Goal: Information Seeking & Learning: Learn about a topic

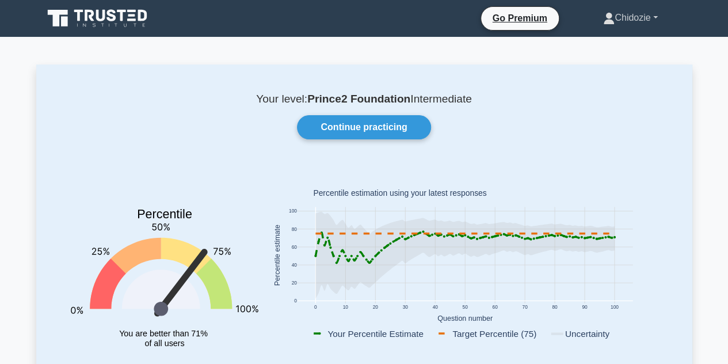
click at [638, 17] on link "Chidozie" at bounding box center [630, 17] width 109 height 23
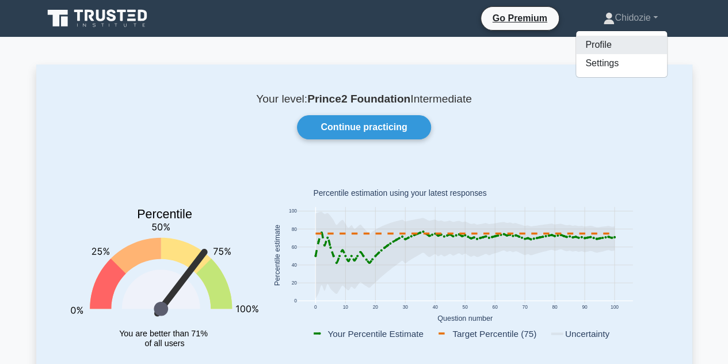
click at [597, 48] on link "Profile" at bounding box center [621, 45] width 91 height 18
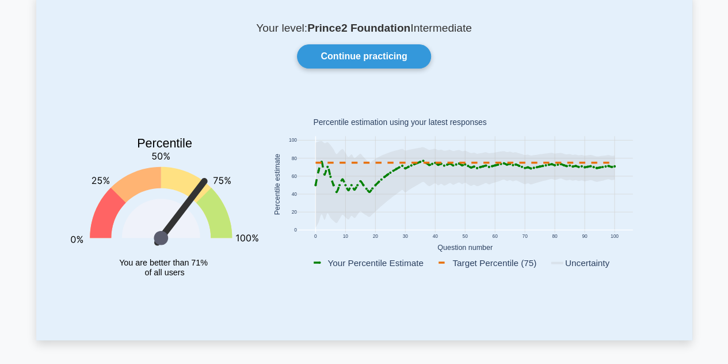
scroll to position [60, 0]
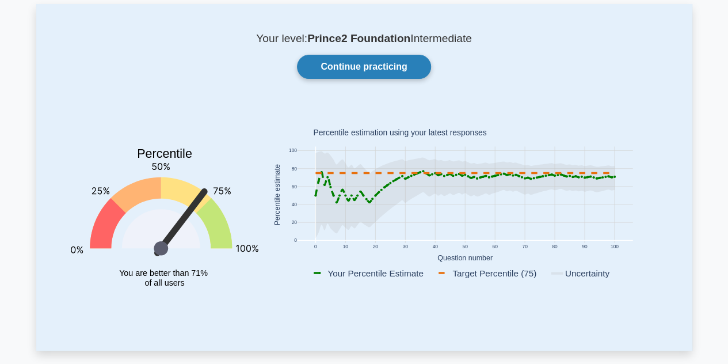
click at [393, 75] on link "Continue practicing" at bounding box center [364, 67] width 134 height 24
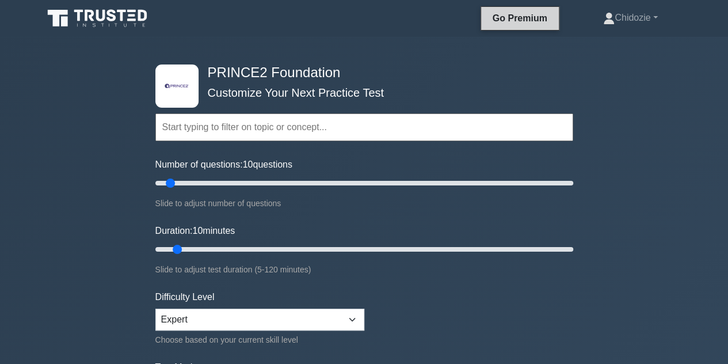
click at [519, 24] on link "Go Premium" at bounding box center [520, 18] width 69 height 14
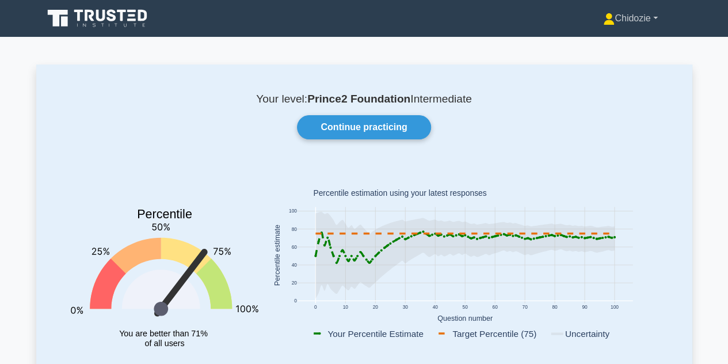
click at [629, 20] on link "Chidozie" at bounding box center [630, 18] width 109 height 23
click at [613, 48] on link "Profile" at bounding box center [621, 45] width 91 height 18
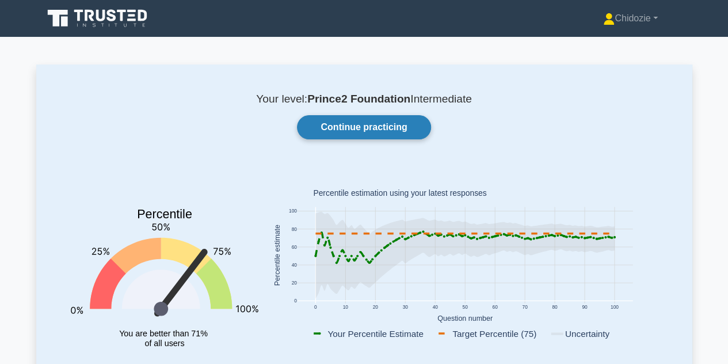
click at [404, 116] on link "Continue practicing" at bounding box center [364, 127] width 134 height 24
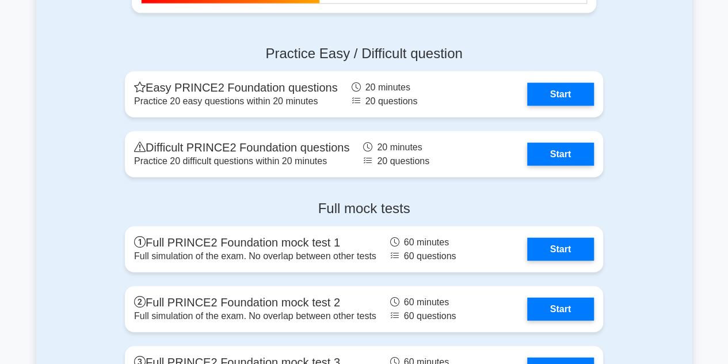
scroll to position [1314, 0]
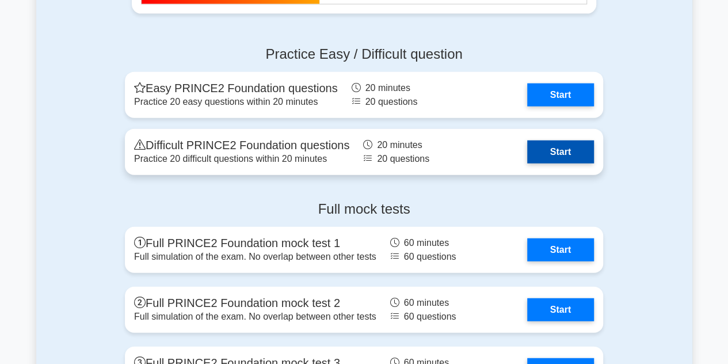
click at [322, 116] on div "Practice Easy / Difficult question Easy PRINCE2 Foundation questions Practice 2…" at bounding box center [364, 114] width 492 height 155
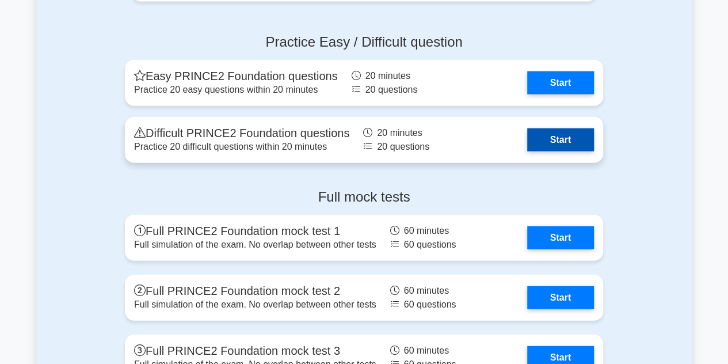
click at [557, 131] on link "Start" at bounding box center [560, 139] width 67 height 23
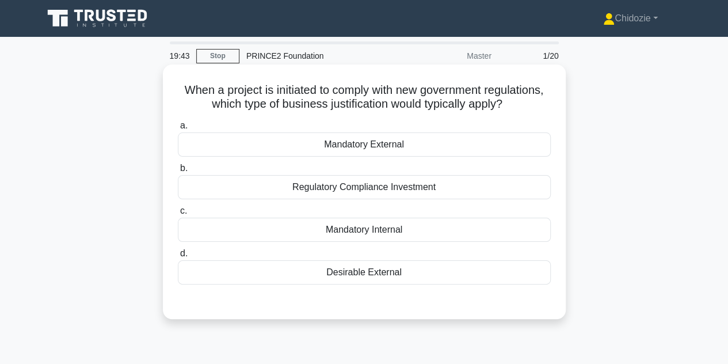
click at [354, 189] on div "Regulatory Compliance Investment" at bounding box center [364, 187] width 373 height 24
click at [178, 172] on input "b. Regulatory Compliance Investment" at bounding box center [178, 168] width 0 height 7
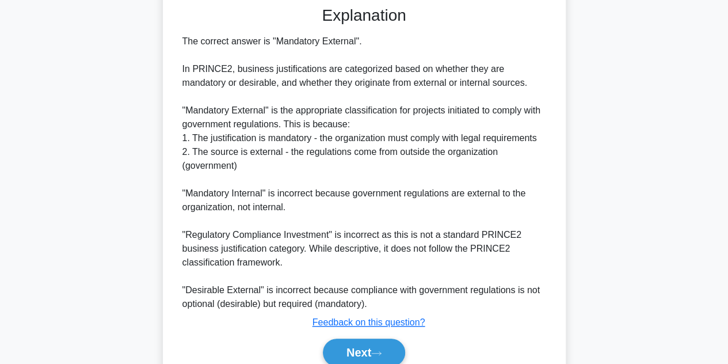
scroll to position [346, 0]
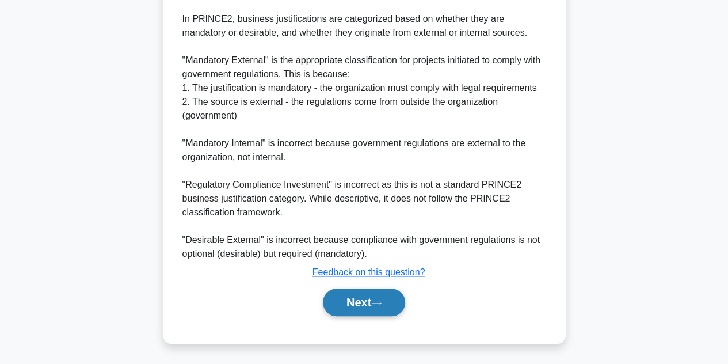
click at [364, 307] on button "Next" at bounding box center [364, 302] width 82 height 28
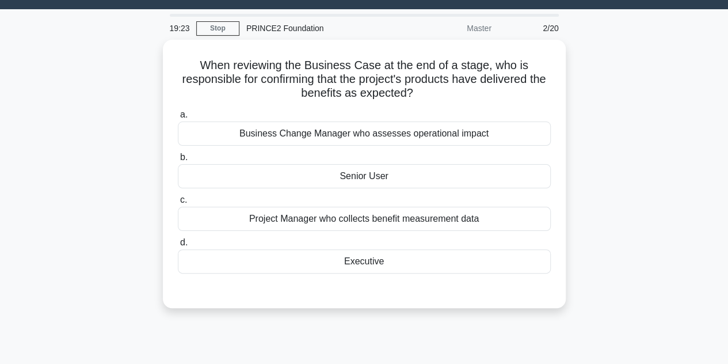
scroll to position [22, 0]
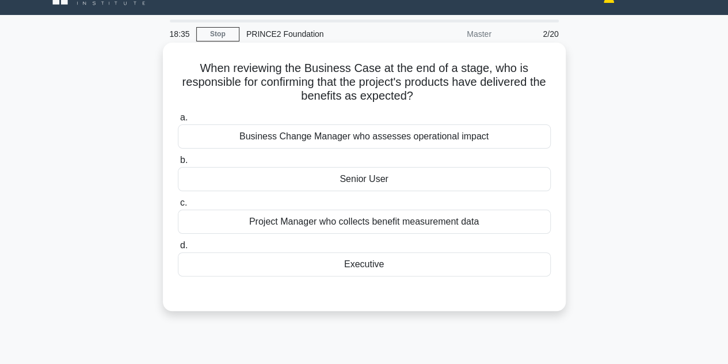
click at [382, 188] on div "Senior User" at bounding box center [364, 179] width 373 height 24
click at [178, 164] on input "b. Senior User" at bounding box center [178, 160] width 0 height 7
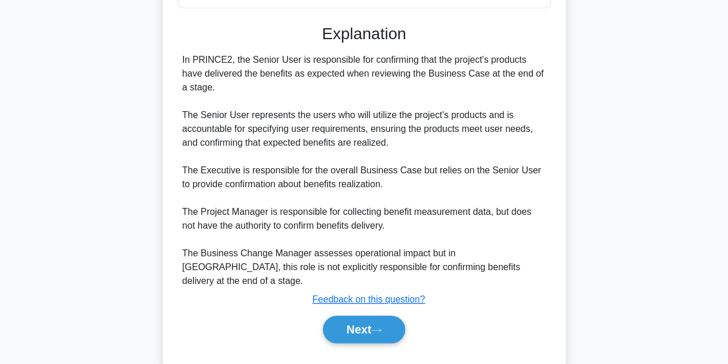
scroll to position [303, 0]
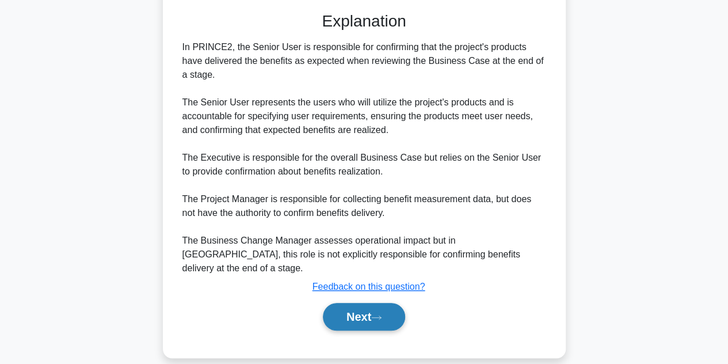
click at [374, 303] on button "Next" at bounding box center [364, 317] width 82 height 28
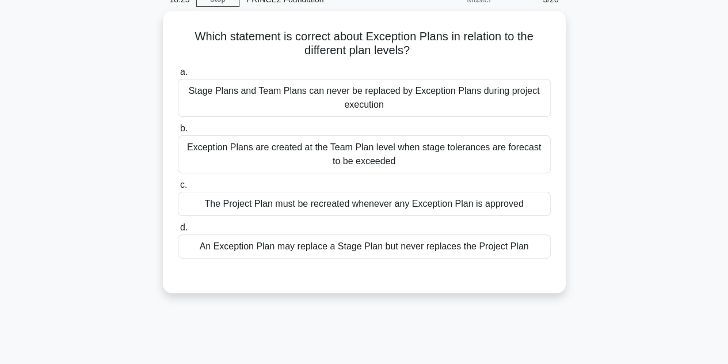
scroll to position [53, 0]
click at [355, 253] on div "An Exception Plan may replace a Stage Plan but never replaces the Project Plan" at bounding box center [364, 247] width 373 height 24
click at [178, 232] on input "d. An Exception Plan may replace a Stage Plan but never replaces the Project Pl…" at bounding box center [178, 228] width 0 height 7
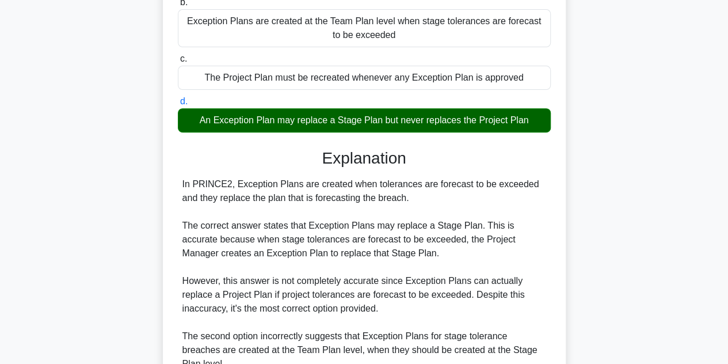
scroll to position [386, 0]
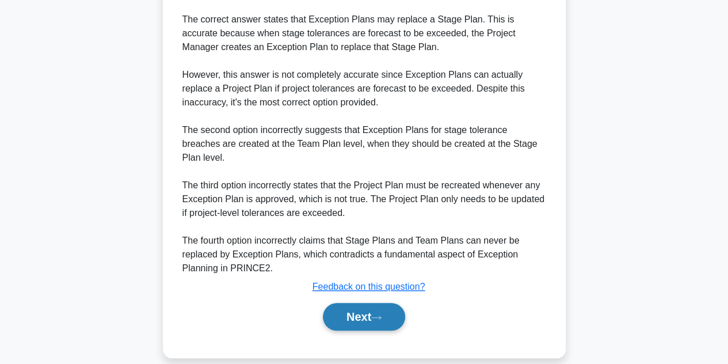
click at [369, 307] on button "Next" at bounding box center [364, 317] width 82 height 28
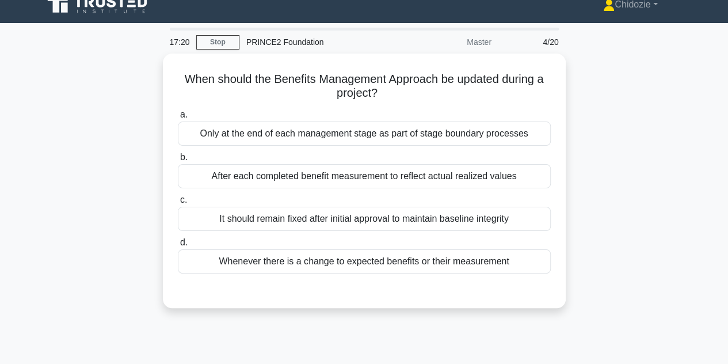
scroll to position [13, 0]
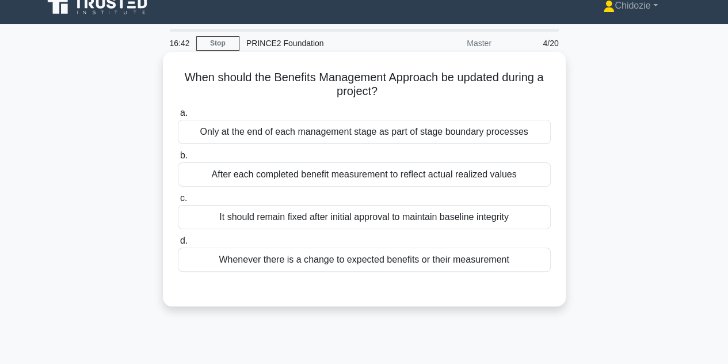
click at [299, 139] on div "Only at the end of each management stage as part of stage boundary processes" at bounding box center [364, 132] width 373 height 24
click at [178, 117] on input "a. Only at the end of each management stage as part of stage boundary processes" at bounding box center [178, 112] width 0 height 7
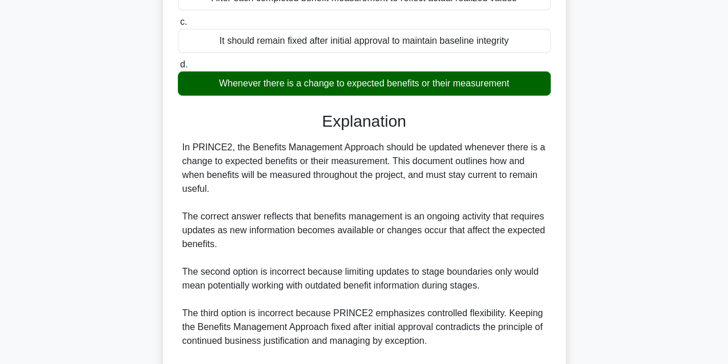
scroll to position [332, 0]
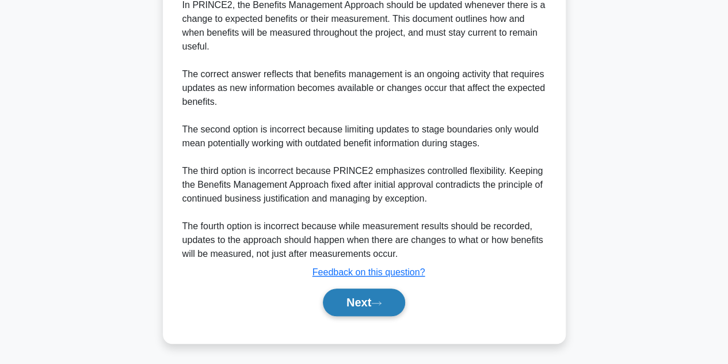
click at [362, 301] on button "Next" at bounding box center [364, 302] width 82 height 28
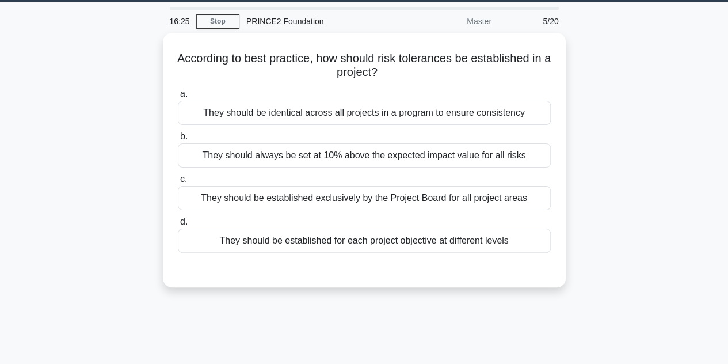
scroll to position [35, 0]
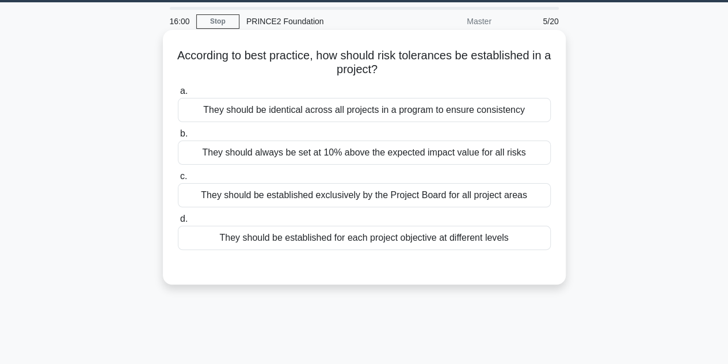
click at [411, 245] on div "They should be established for each project objective at different levels" at bounding box center [364, 238] width 373 height 24
click at [178, 223] on input "d. They should be established for each project objective at different levels" at bounding box center [178, 218] width 0 height 7
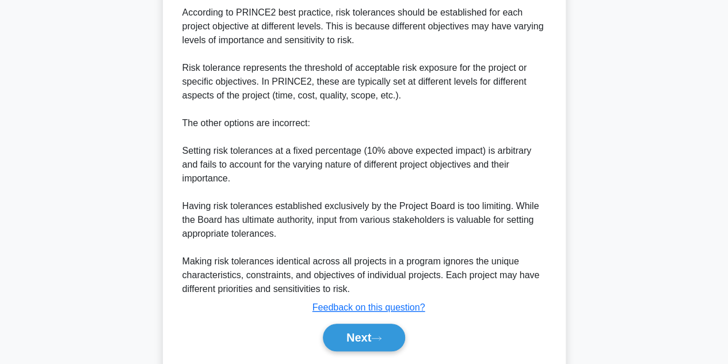
scroll to position [358, 0]
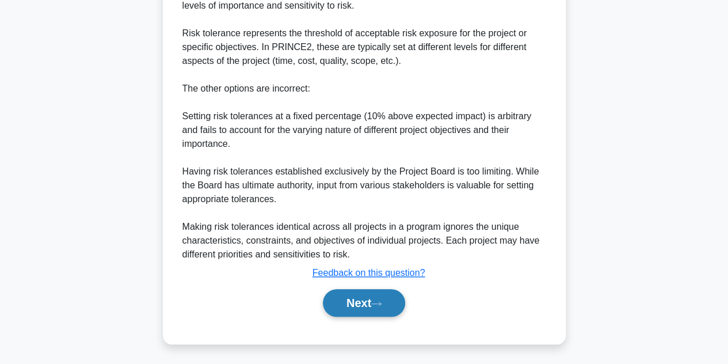
click at [373, 298] on button "Next" at bounding box center [364, 303] width 82 height 28
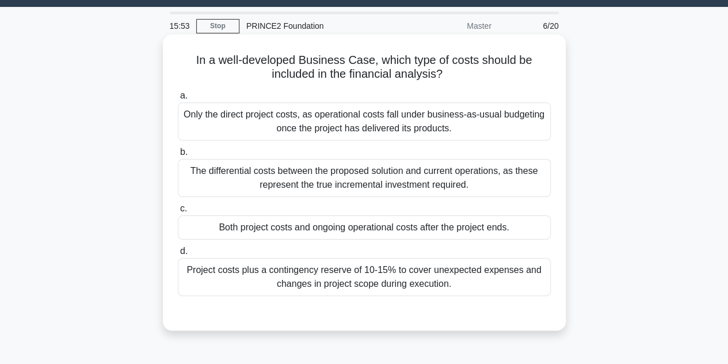
scroll to position [29, 0]
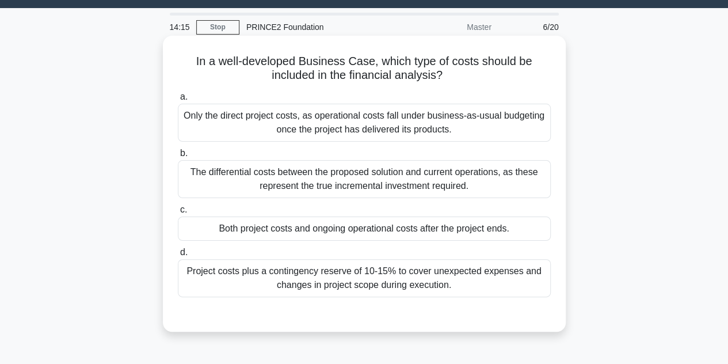
click at [279, 126] on div "Only the direct project costs, as operational costs fall under business-as-usua…" at bounding box center [364, 123] width 373 height 38
click at [178, 101] on input "a. Only the direct project costs, as operational costs fall under business-as-u…" at bounding box center [178, 96] width 0 height 7
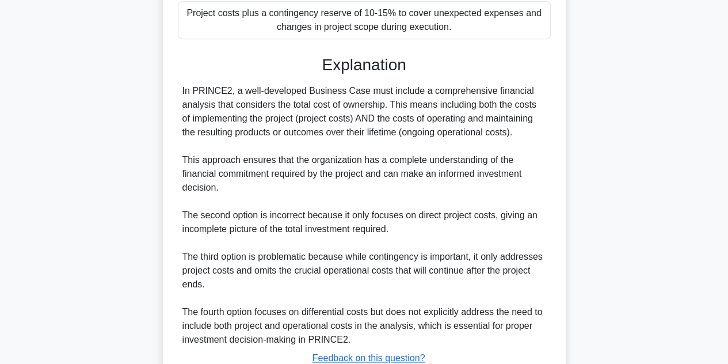
scroll to position [374, 0]
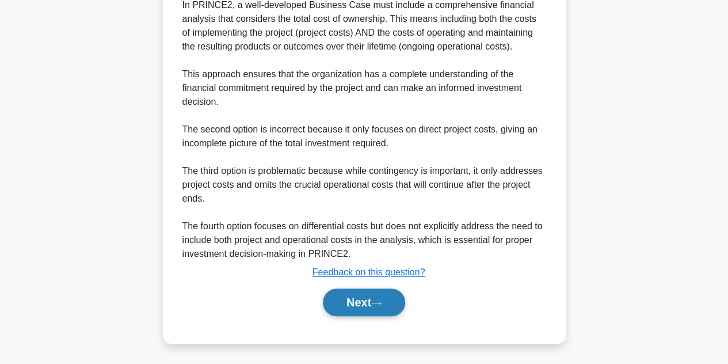
click at [366, 291] on button "Next" at bounding box center [364, 302] width 82 height 28
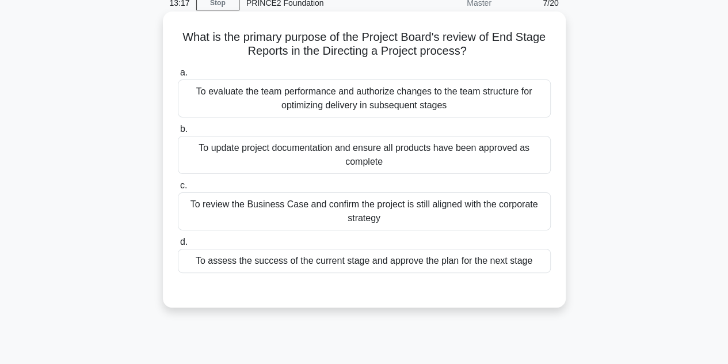
scroll to position [54, 0]
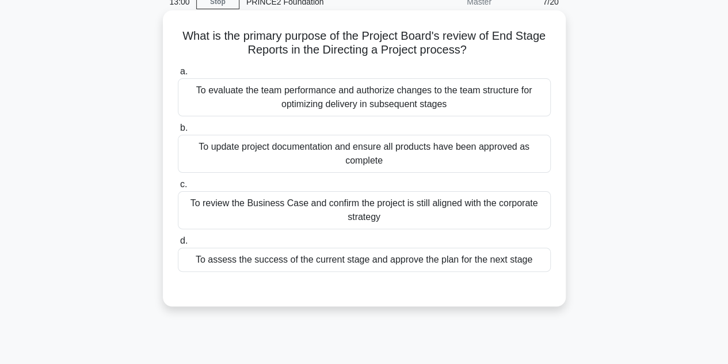
click at [320, 208] on div "To review the Business Case and confirm the project is still aligned with the c…" at bounding box center [364, 210] width 373 height 38
click at [178, 188] on input "c. To review the Business Case and confirm the project is still aligned with th…" at bounding box center [178, 184] width 0 height 7
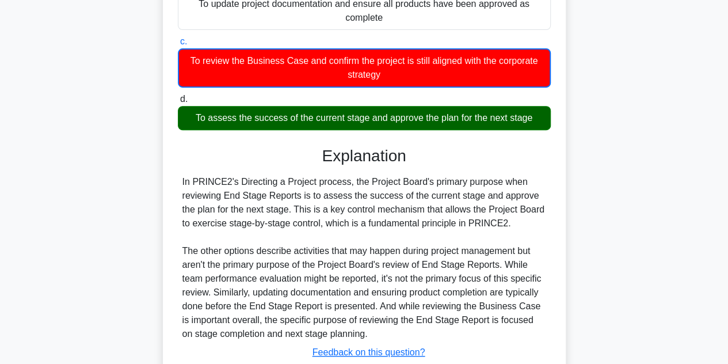
scroll to position [277, 0]
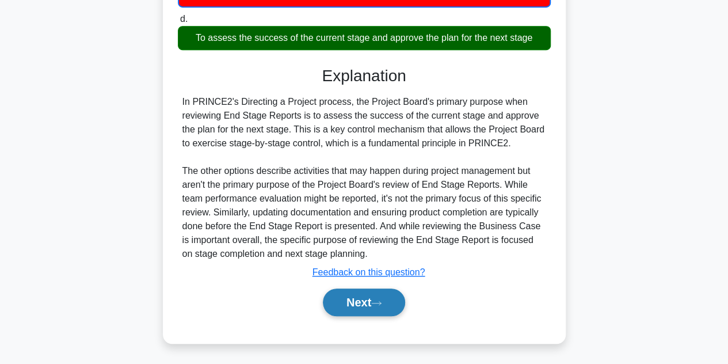
click at [335, 293] on button "Next" at bounding box center [364, 302] width 82 height 28
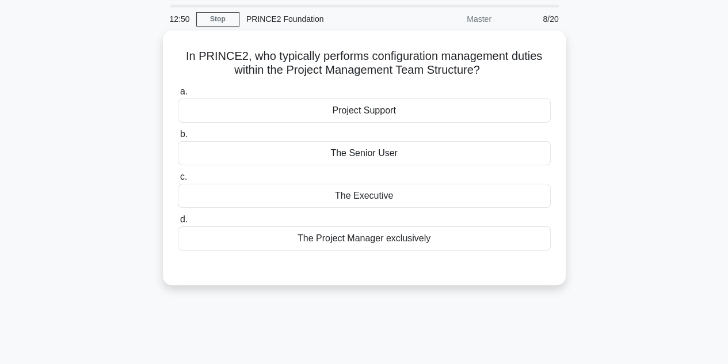
scroll to position [36, 0]
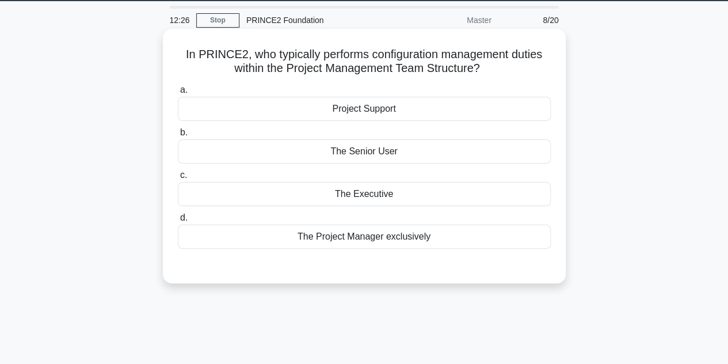
click at [340, 192] on div "The Executive" at bounding box center [364, 194] width 373 height 24
click at [178, 179] on input "c. The Executive" at bounding box center [178, 175] width 0 height 7
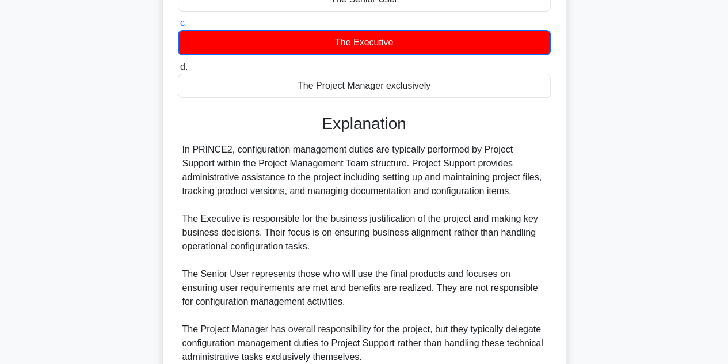
scroll to position [291, 0]
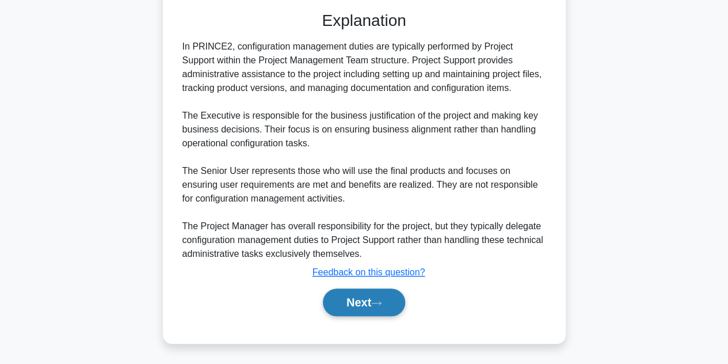
click at [345, 304] on button "Next" at bounding box center [364, 302] width 82 height 28
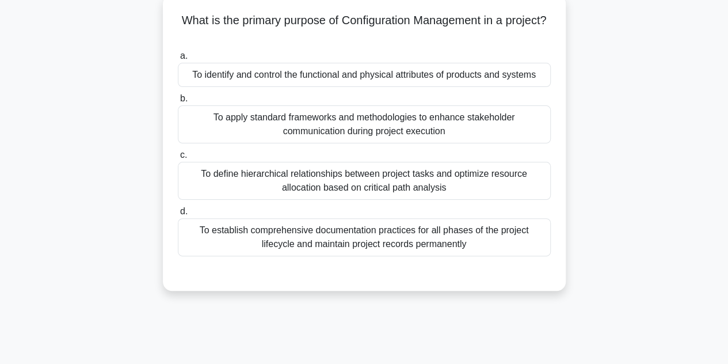
scroll to position [70, 0]
click at [286, 186] on div "To define hierarchical relationships between project tasks and optimize resourc…" at bounding box center [364, 180] width 373 height 38
click at [178, 158] on input "c. To define hierarchical relationships between project tasks and optimize reso…" at bounding box center [178, 154] width 0 height 7
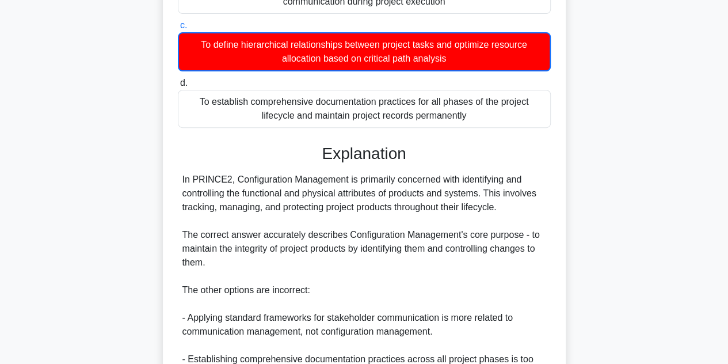
scroll to position [387, 0]
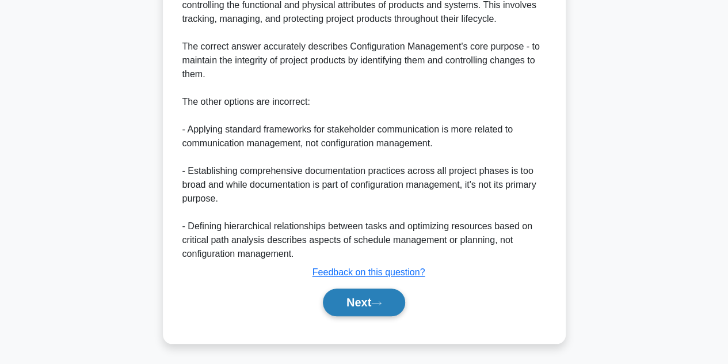
click at [334, 297] on button "Next" at bounding box center [364, 302] width 82 height 28
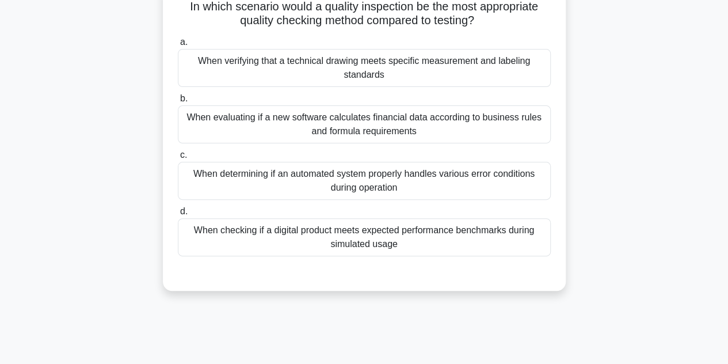
scroll to position [85, 0]
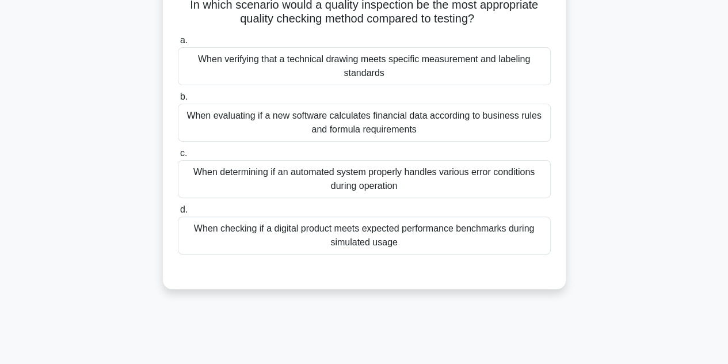
click at [327, 127] on div "When evaluating if a new software calculates financial data according to busine…" at bounding box center [364, 123] width 373 height 38
click at [178, 101] on input "b. When evaluating if a new software calculates financial data according to bus…" at bounding box center [178, 96] width 0 height 7
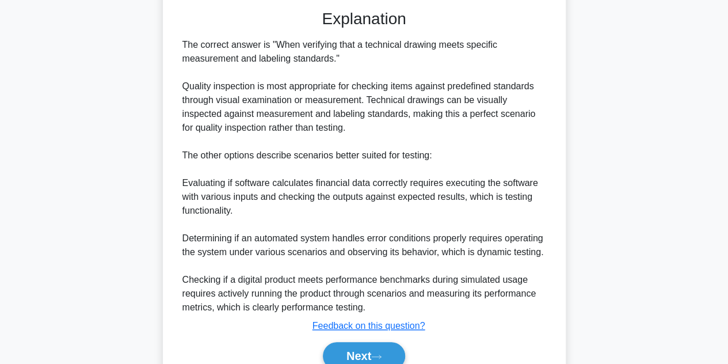
scroll to position [401, 0]
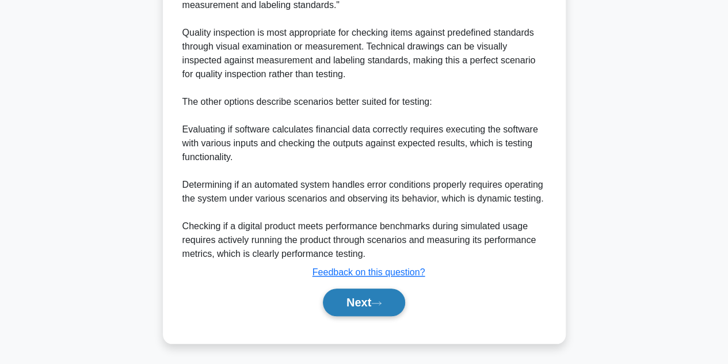
click at [359, 312] on button "Next" at bounding box center [364, 302] width 82 height 28
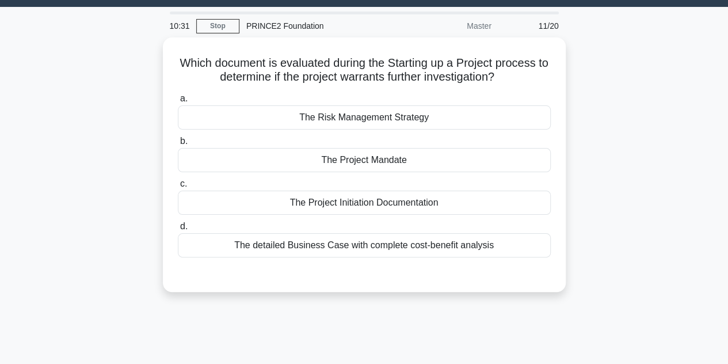
scroll to position [0, 0]
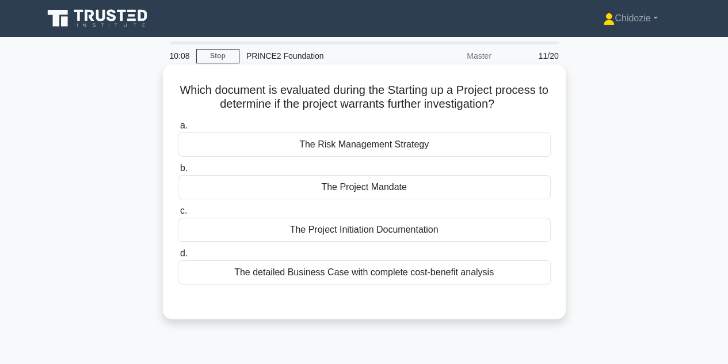
click at [320, 229] on div "The Project Initiation Documentation" at bounding box center [364, 230] width 373 height 24
click at [178, 215] on input "c. The Project Initiation Documentation" at bounding box center [178, 210] width 0 height 7
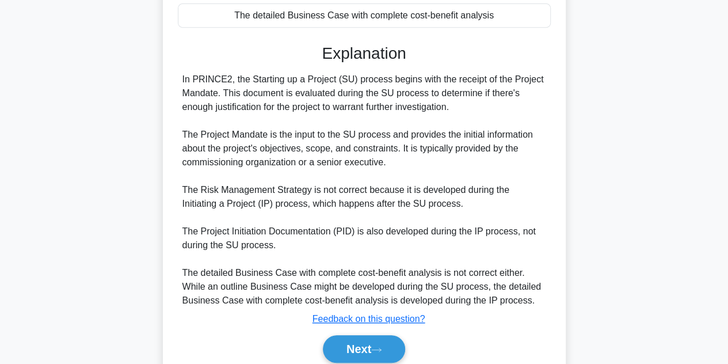
scroll to position [305, 0]
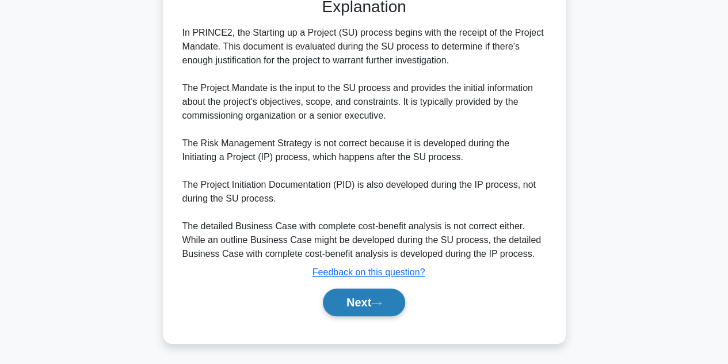
click at [359, 295] on button "Next" at bounding box center [364, 302] width 82 height 28
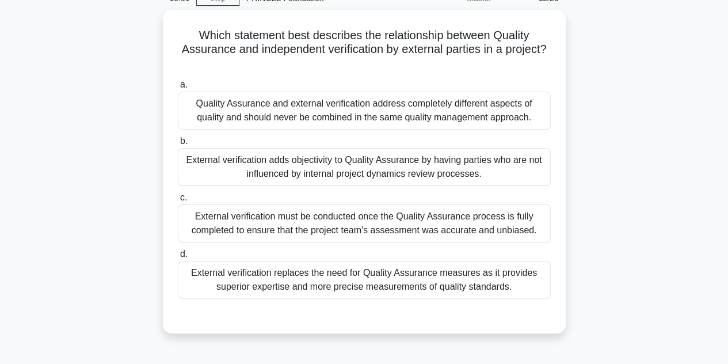
scroll to position [55, 0]
click at [303, 168] on div "External verification adds objectivity to Quality Assurance by having parties w…" at bounding box center [364, 166] width 373 height 38
click at [178, 145] on input "b. External verification adds objectivity to Quality Assurance by having partie…" at bounding box center [178, 140] width 0 height 7
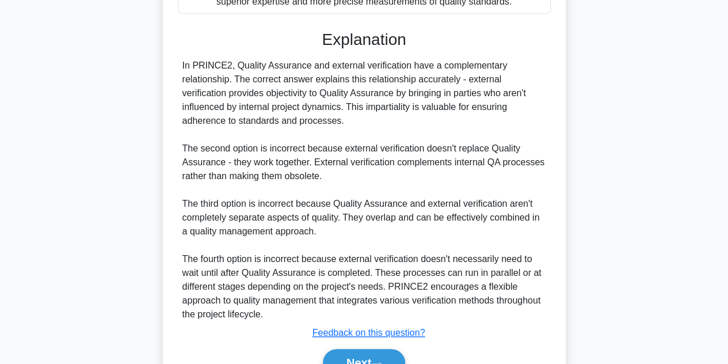
scroll to position [400, 0]
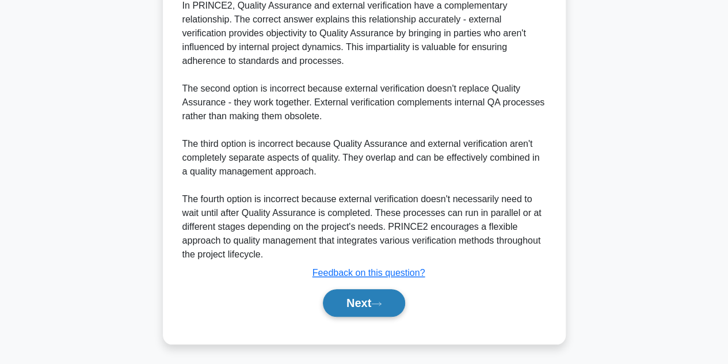
click at [360, 303] on button "Next" at bounding box center [364, 303] width 82 height 28
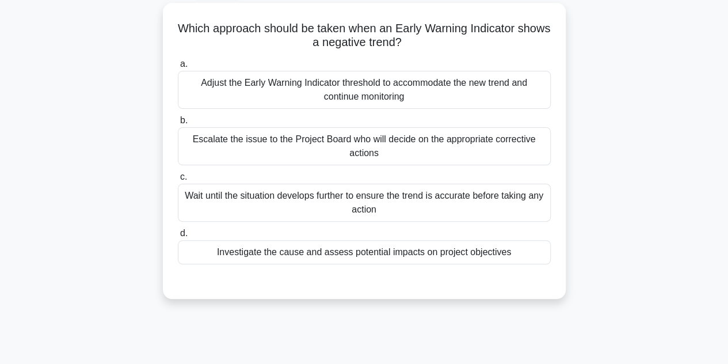
scroll to position [63, 0]
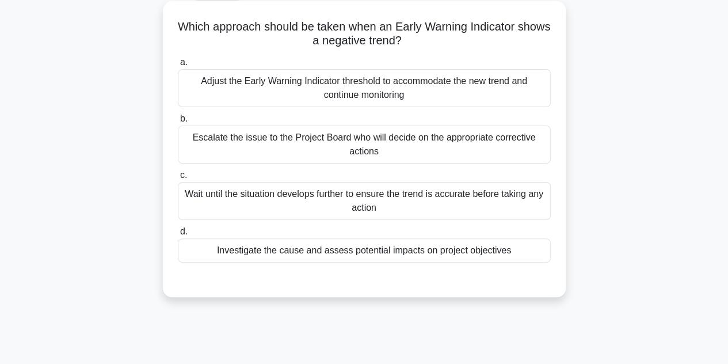
click at [288, 108] on div "a. Adjust the Early Warning Indicator threshold to accommodate the new trend an…" at bounding box center [364, 159] width 387 height 212
click at [287, 99] on div "Adjust the Early Warning Indicator threshold to accommodate the new trend and c…" at bounding box center [364, 88] width 373 height 38
click at [178, 66] on input "a. Adjust the Early Warning Indicator threshold to accommodate the new trend an…" at bounding box center [178, 62] width 0 height 7
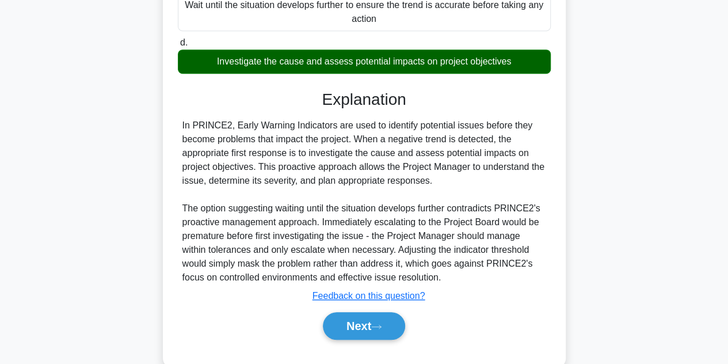
scroll to position [254, 0]
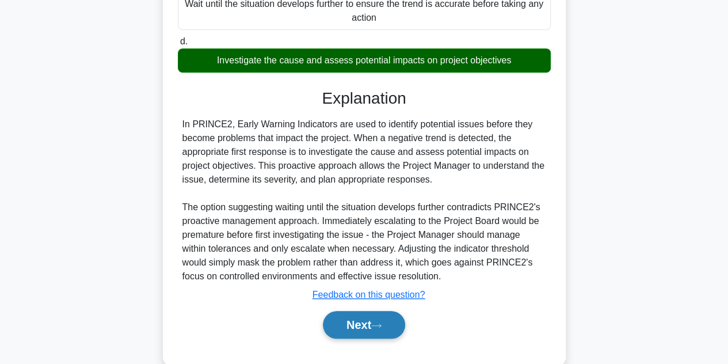
click at [374, 328] on button "Next" at bounding box center [364, 325] width 82 height 28
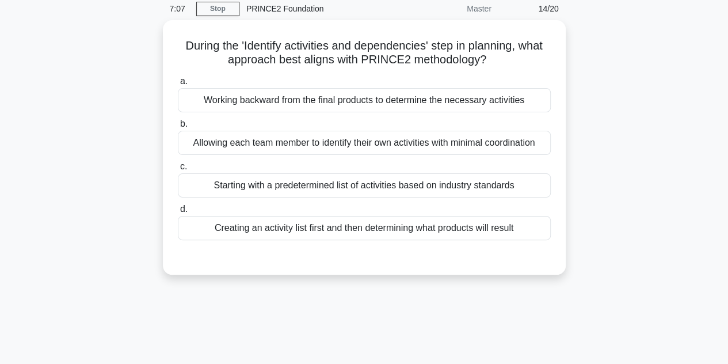
scroll to position [43, 0]
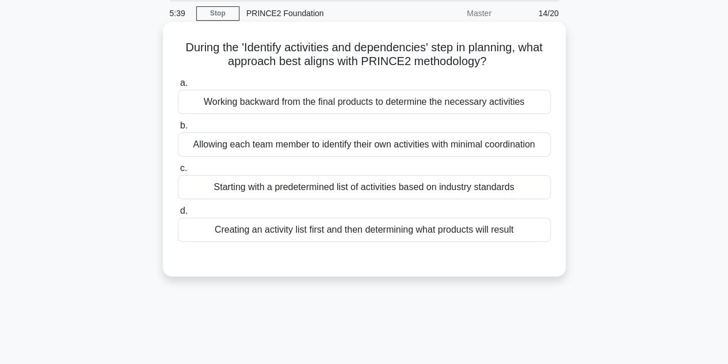
click at [274, 189] on div "Starting with a predetermined list of activities based on industry standards" at bounding box center [364, 187] width 373 height 24
click at [178, 172] on input "c. Starting with a predetermined list of activities based on industry standards" at bounding box center [178, 168] width 0 height 7
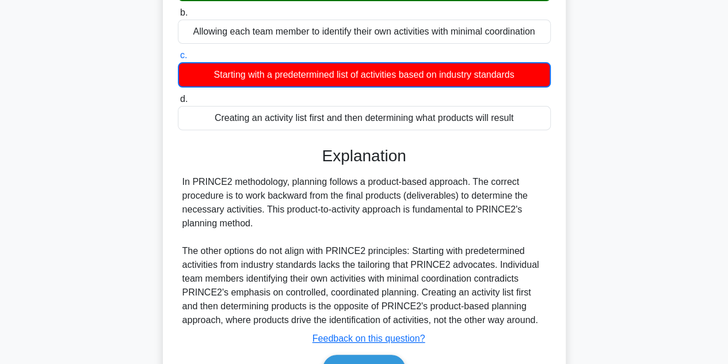
scroll to position [258, 0]
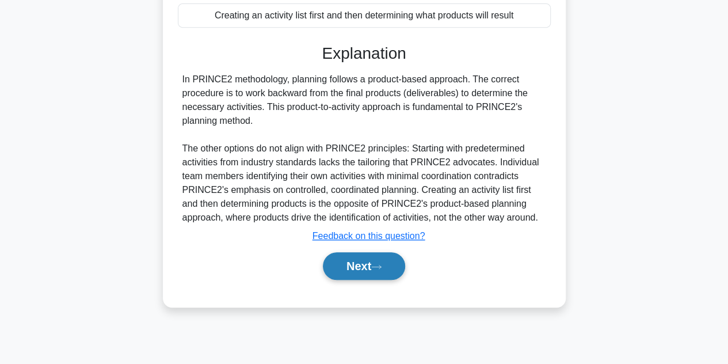
click at [332, 260] on button "Next" at bounding box center [364, 266] width 82 height 28
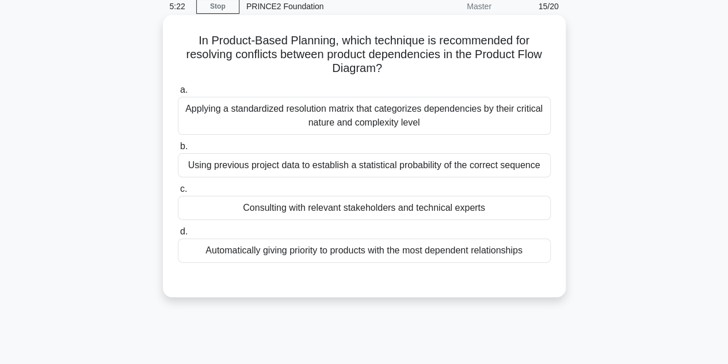
scroll to position [59, 0]
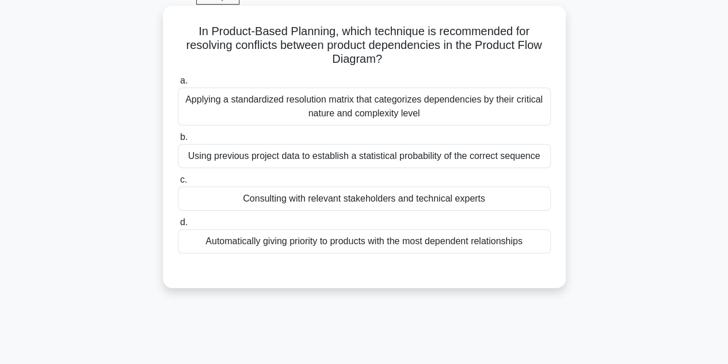
click at [352, 115] on div "Applying a standardized resolution matrix that categorizes dependencies by thei…" at bounding box center [364, 107] width 373 height 38
click at [178, 85] on input "a. Applying a standardized resolution matrix that categorizes dependencies by t…" at bounding box center [178, 80] width 0 height 7
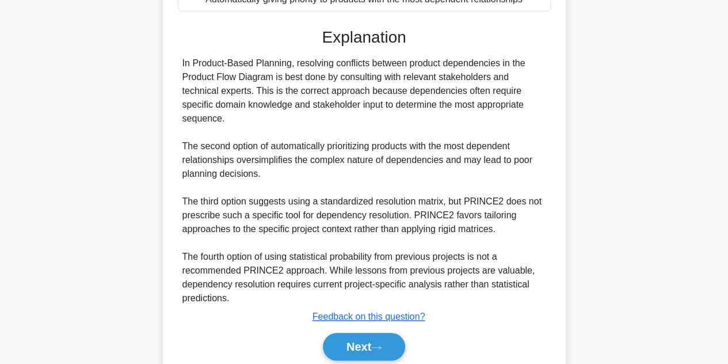
scroll to position [346, 0]
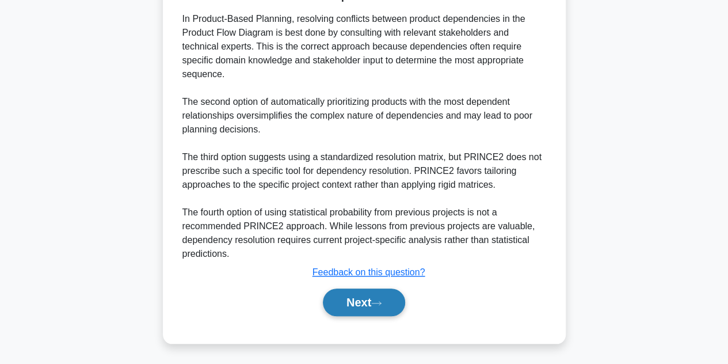
click at [364, 295] on button "Next" at bounding box center [364, 302] width 82 height 28
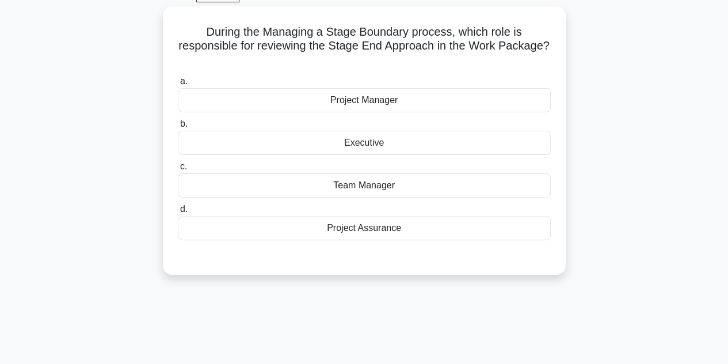
scroll to position [52, 0]
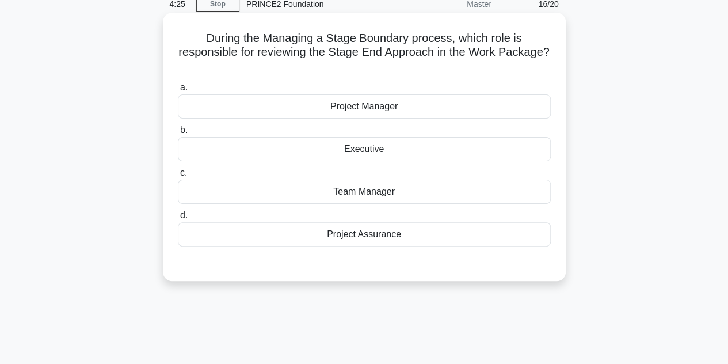
click at [397, 147] on div "Executive" at bounding box center [364, 149] width 373 height 24
click at [178, 134] on input "b. Executive" at bounding box center [178, 130] width 0 height 7
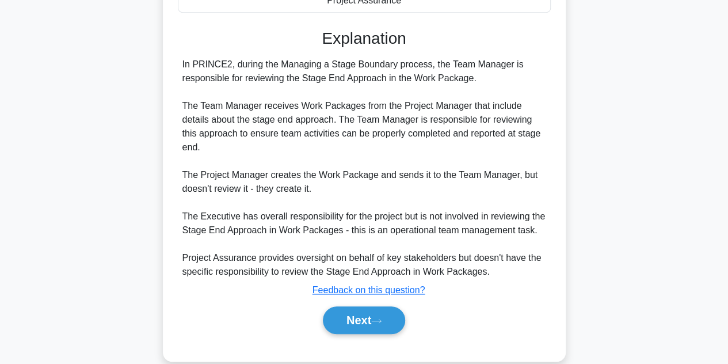
scroll to position [287, 0]
click at [372, 306] on button "Next" at bounding box center [364, 320] width 82 height 28
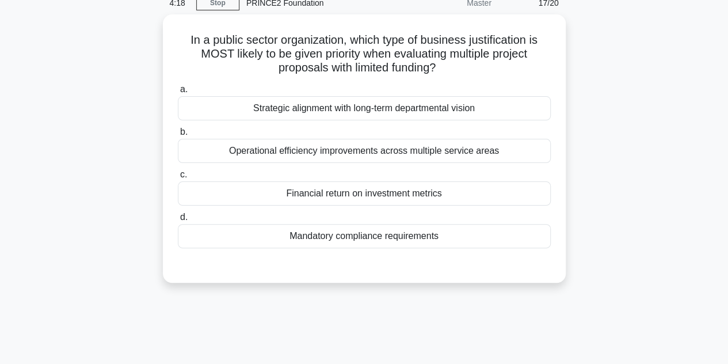
scroll to position [52, 0]
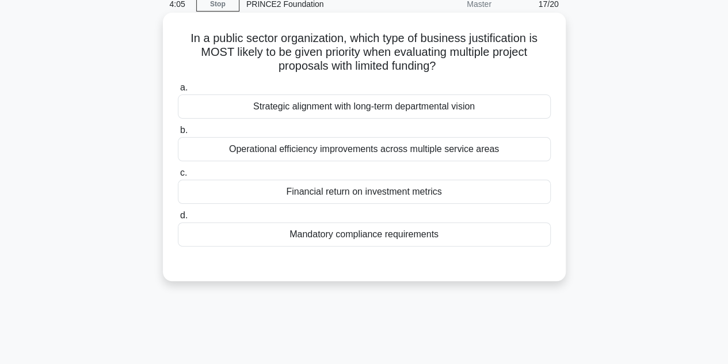
click at [334, 154] on div "Operational efficiency improvements across multiple service areas" at bounding box center [364, 149] width 373 height 24
click at [178, 134] on input "b. Operational efficiency improvements across multiple service areas" at bounding box center [178, 130] width 0 height 7
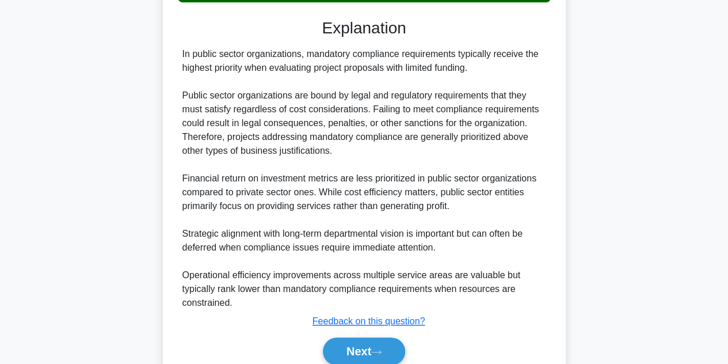
scroll to position [346, 0]
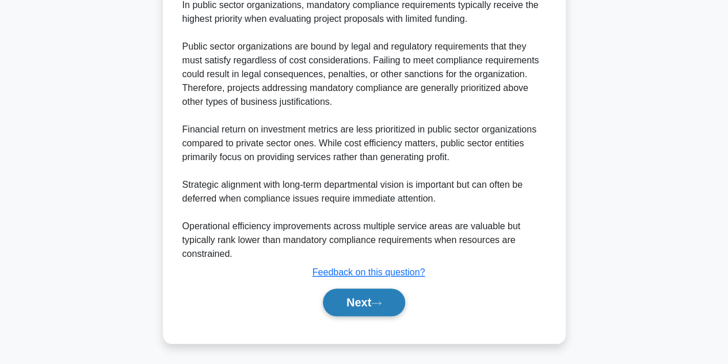
click at [362, 299] on button "Next" at bounding box center [364, 302] width 82 height 28
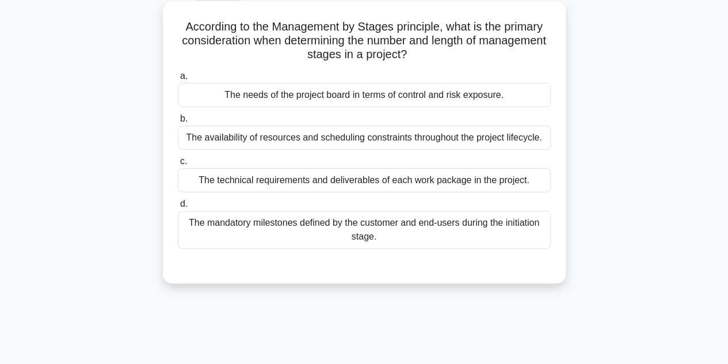
scroll to position [62, 0]
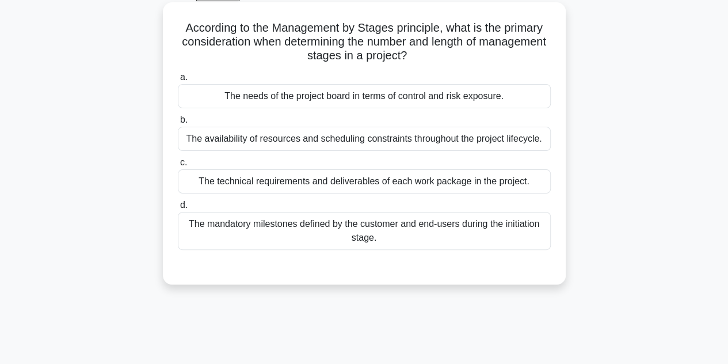
click at [381, 242] on div "The mandatory milestones defined by the customer and end-users during the initi…" at bounding box center [364, 231] width 373 height 38
click at [178, 209] on input "d. The mandatory milestones defined by the customer and end-users during the in…" at bounding box center [178, 205] width 0 height 7
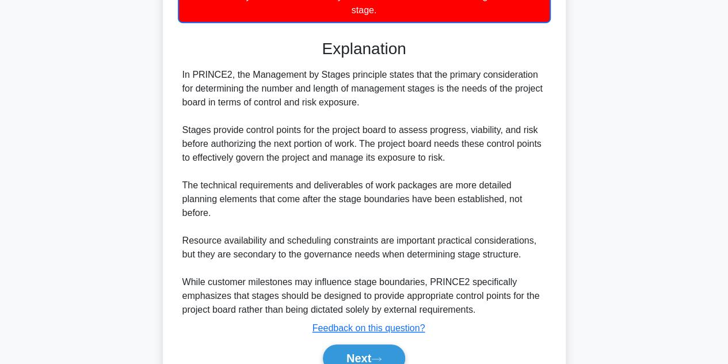
scroll to position [346, 0]
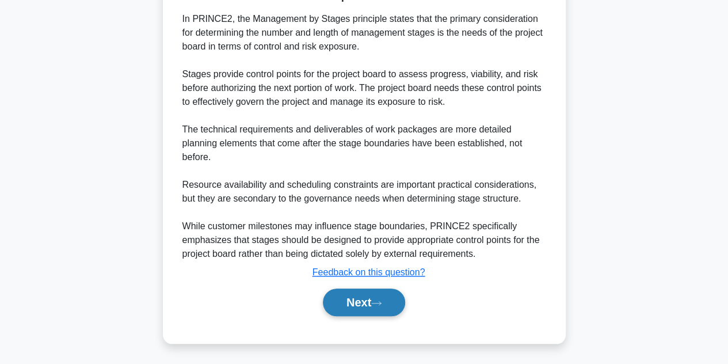
click at [371, 292] on button "Next" at bounding box center [364, 302] width 82 height 28
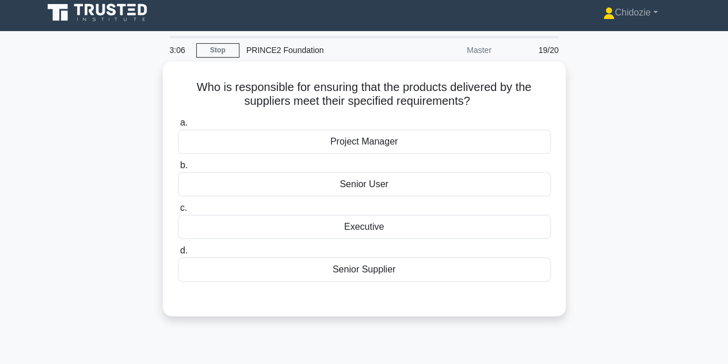
scroll to position [0, 0]
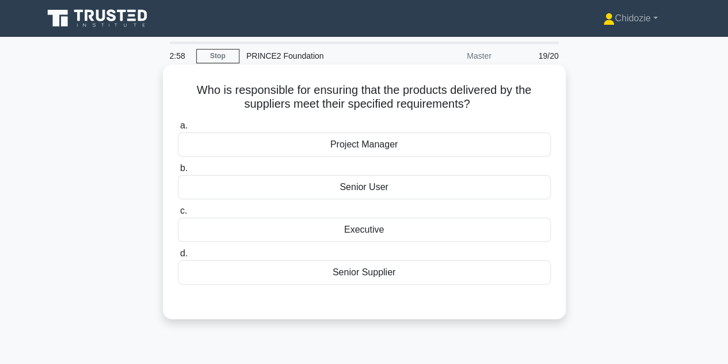
click at [345, 188] on div "Senior User" at bounding box center [364, 187] width 373 height 24
click at [178, 172] on input "b. Senior User" at bounding box center [178, 168] width 0 height 7
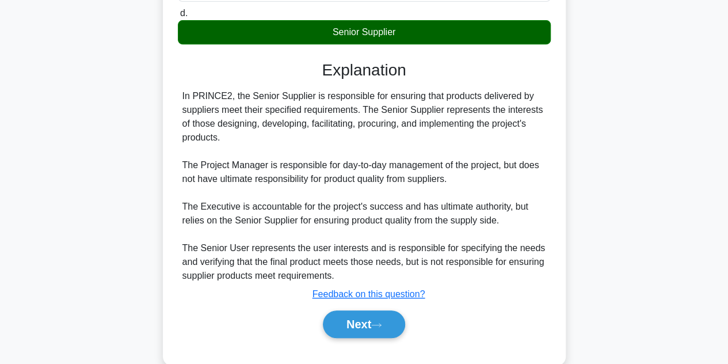
scroll to position [243, 0]
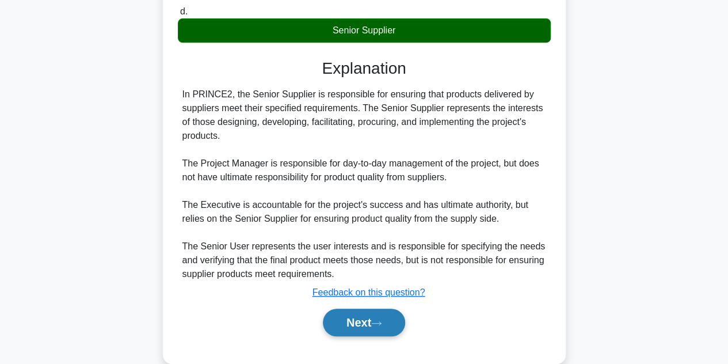
click at [356, 313] on button "Next" at bounding box center [364, 323] width 82 height 28
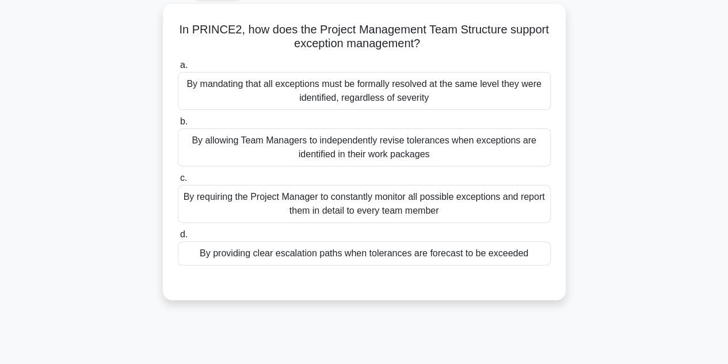
scroll to position [63, 0]
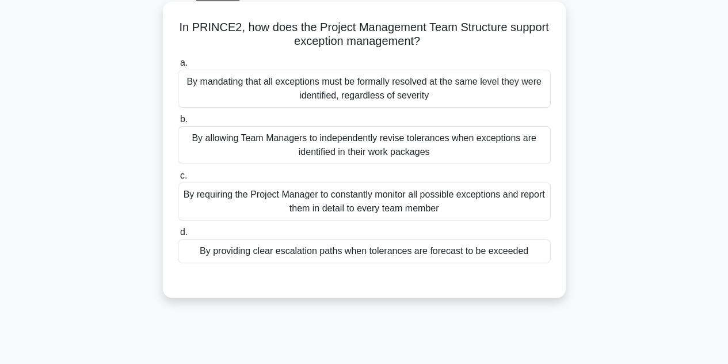
click at [355, 145] on div "By allowing Team Managers to independently revise tolerances when exceptions ar…" at bounding box center [364, 145] width 373 height 38
click at [178, 123] on input "b. By allowing Team Managers to independently revise tolerances when exceptions…" at bounding box center [178, 119] width 0 height 7
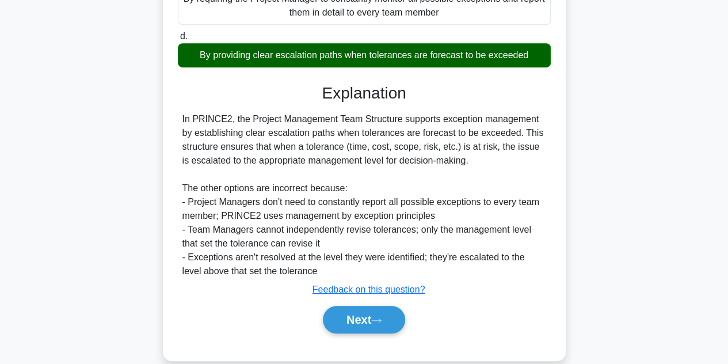
scroll to position [277, 0]
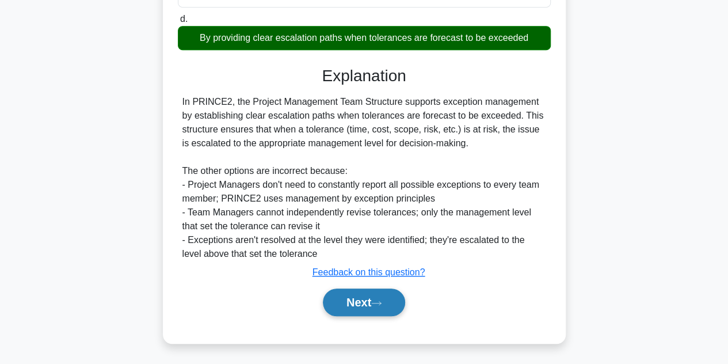
click at [355, 300] on button "Next" at bounding box center [364, 302] width 82 height 28
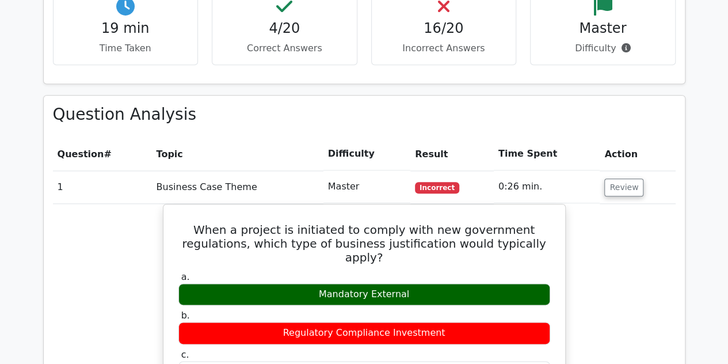
scroll to position [565, 0]
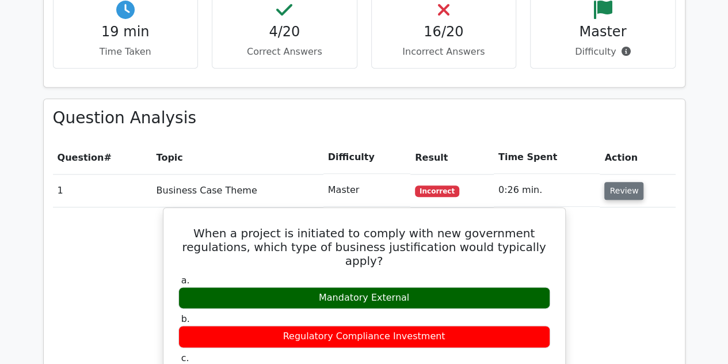
click at [611, 186] on button "Review" at bounding box center [624, 191] width 39 height 18
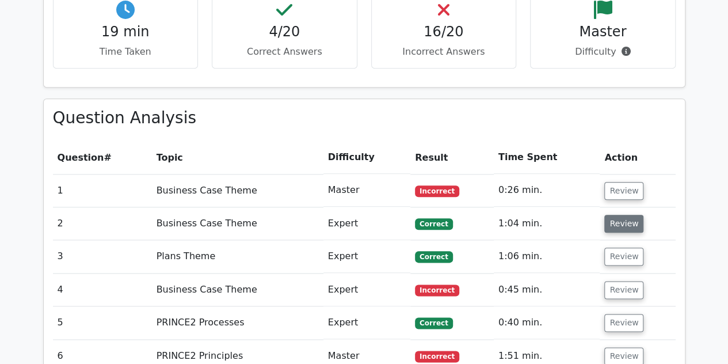
click at [622, 220] on button "Review" at bounding box center [624, 224] width 39 height 18
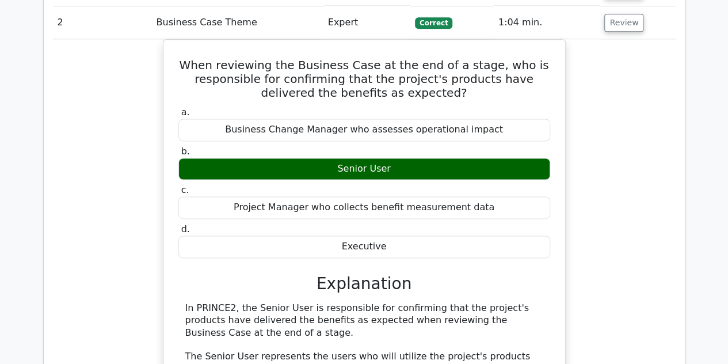
scroll to position [766, 0]
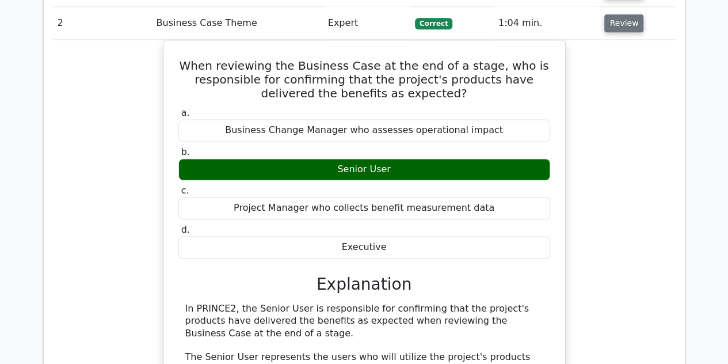
click at [614, 25] on button "Review" at bounding box center [624, 23] width 39 height 18
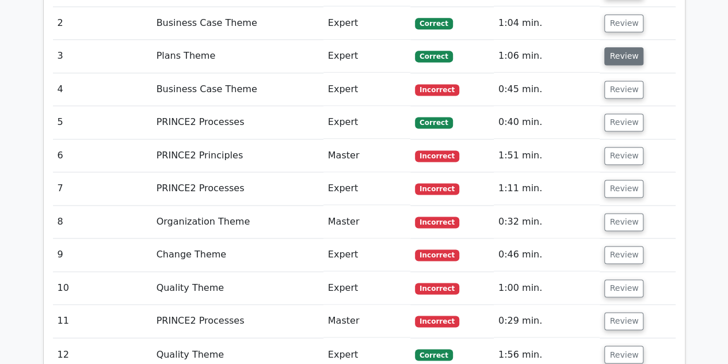
click at [610, 57] on button "Review" at bounding box center [624, 56] width 39 height 18
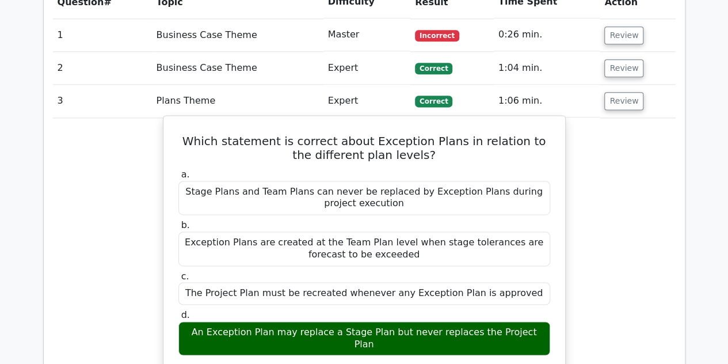
scroll to position [720, 0]
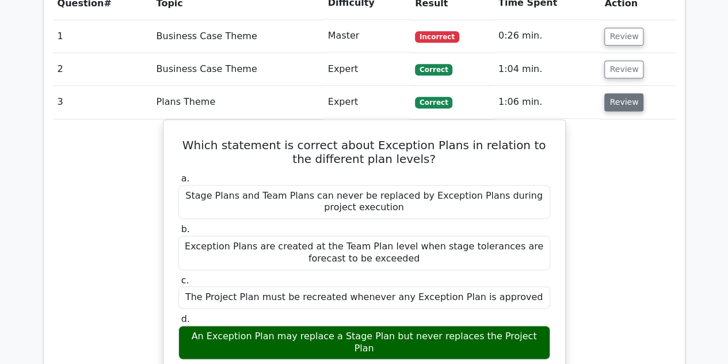
click at [608, 107] on button "Review" at bounding box center [624, 102] width 39 height 18
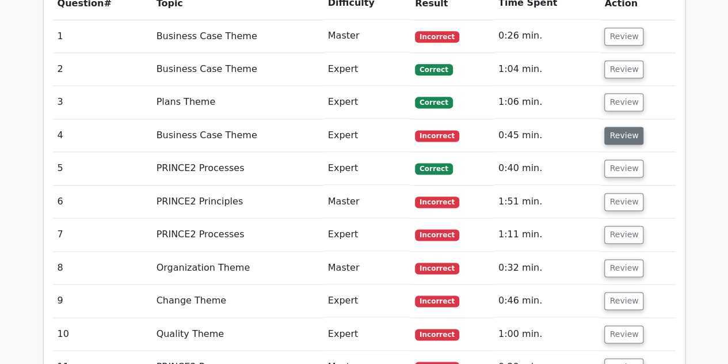
click at [616, 138] on button "Review" at bounding box center [624, 136] width 39 height 18
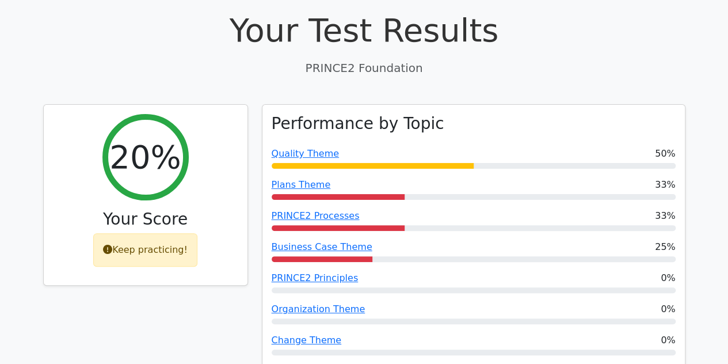
scroll to position [0, 0]
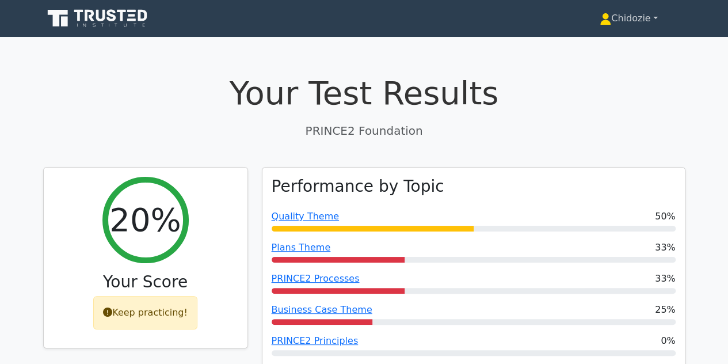
click at [624, 20] on link "Chidozie" at bounding box center [628, 18] width 113 height 23
click at [620, 42] on link "Profile" at bounding box center [618, 45] width 91 height 18
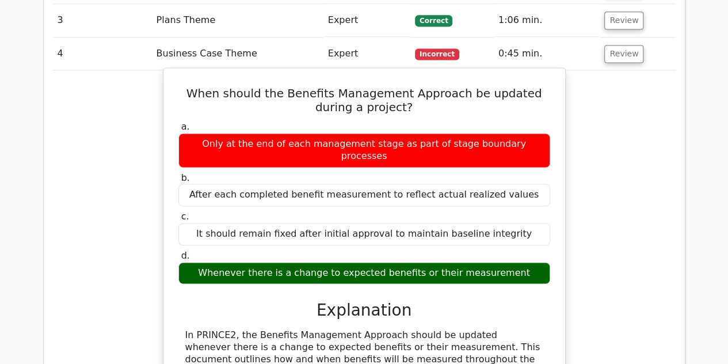
scroll to position [803, 0]
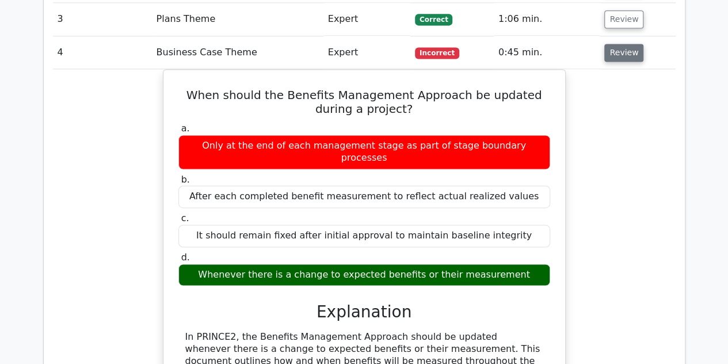
click at [617, 54] on button "Review" at bounding box center [624, 53] width 39 height 18
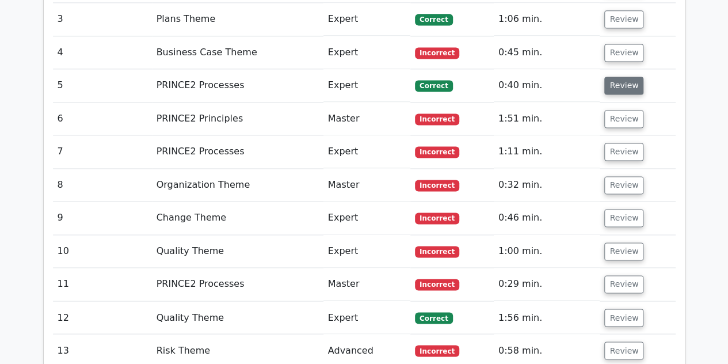
click at [619, 82] on button "Review" at bounding box center [624, 86] width 39 height 18
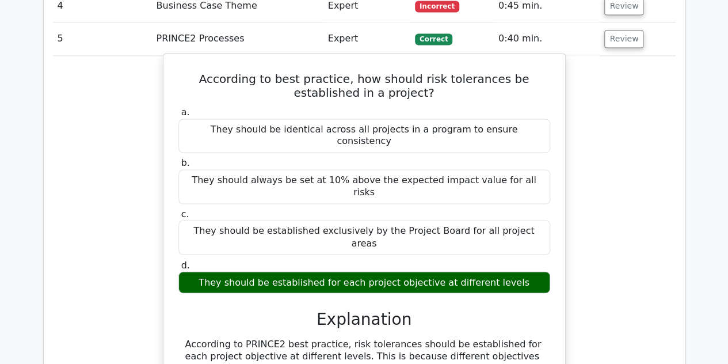
scroll to position [845, 0]
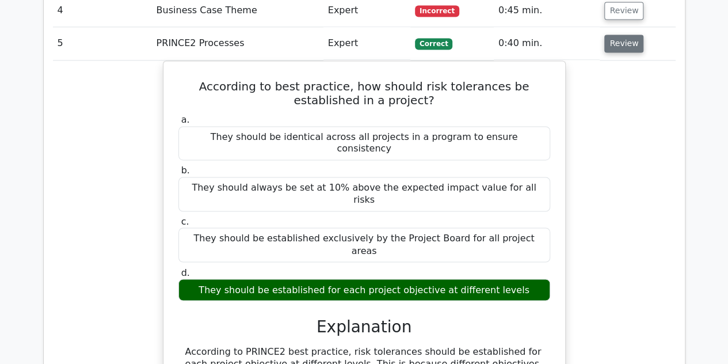
click at [614, 44] on button "Review" at bounding box center [624, 44] width 39 height 18
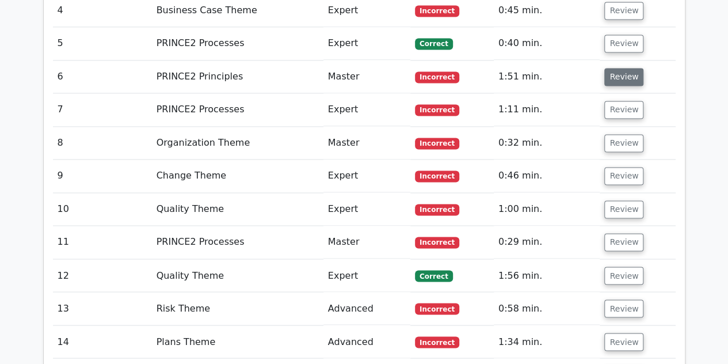
click at [606, 73] on button "Review" at bounding box center [624, 77] width 39 height 18
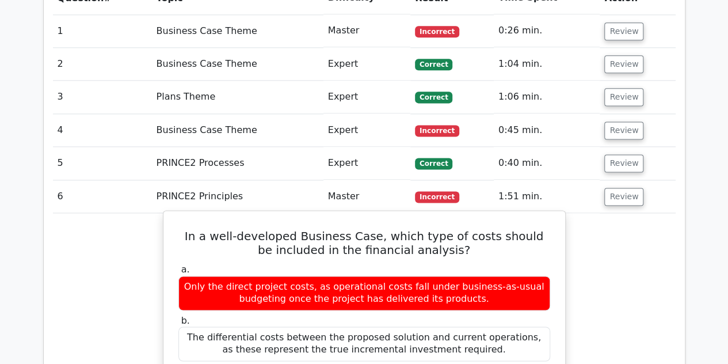
scroll to position [727, 0]
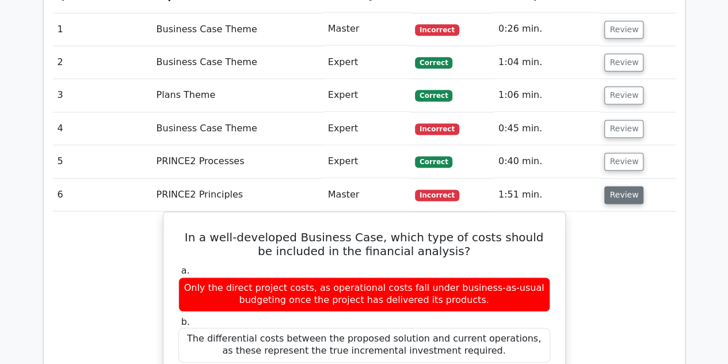
click at [621, 189] on button "Review" at bounding box center [624, 195] width 39 height 18
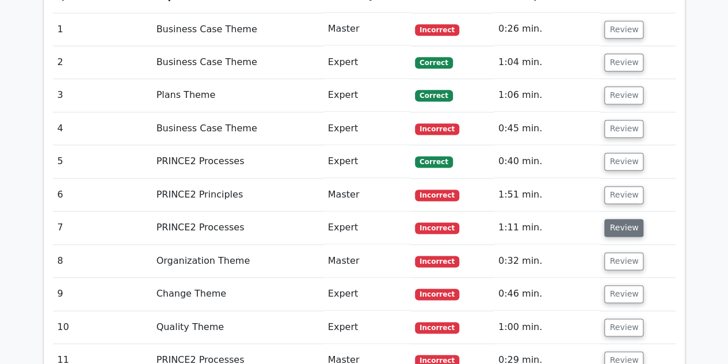
click at [611, 224] on button "Review" at bounding box center [624, 228] width 39 height 18
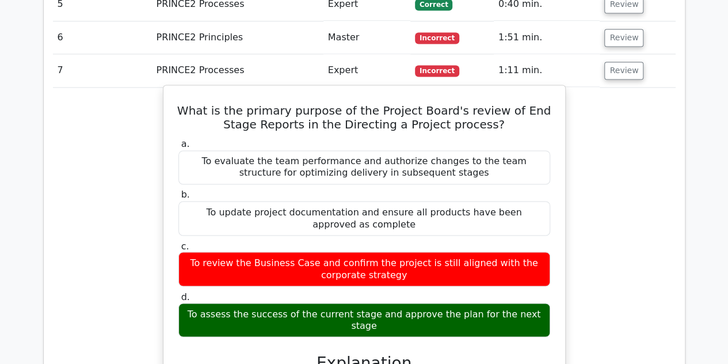
scroll to position [883, 0]
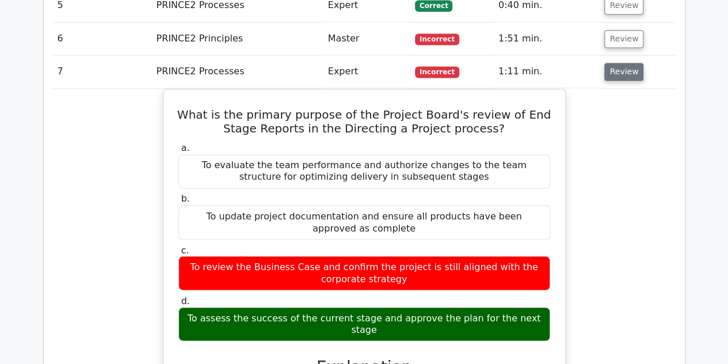
click at [607, 68] on button "Review" at bounding box center [624, 72] width 39 height 18
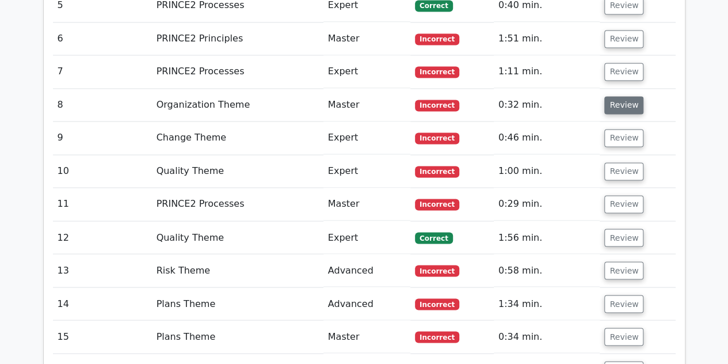
click at [615, 104] on button "Review" at bounding box center [624, 105] width 39 height 18
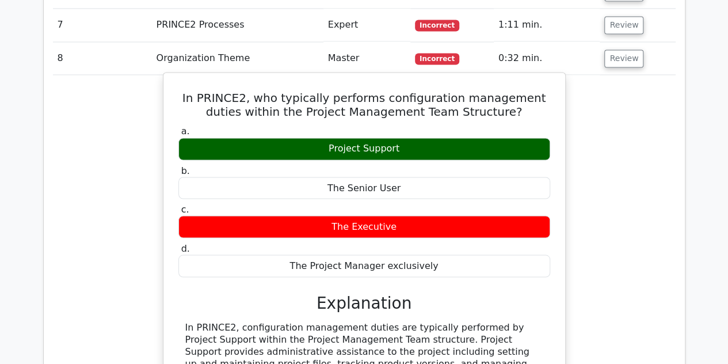
scroll to position [930, 0]
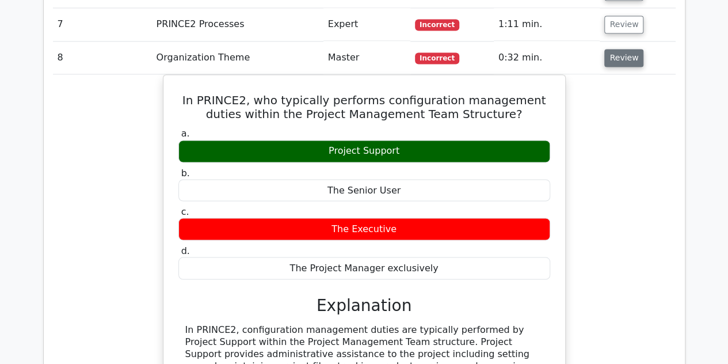
click at [613, 56] on button "Review" at bounding box center [624, 58] width 39 height 18
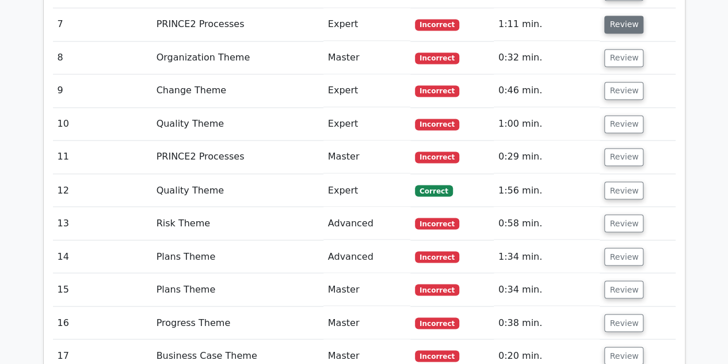
click at [618, 26] on button "Review" at bounding box center [624, 25] width 39 height 18
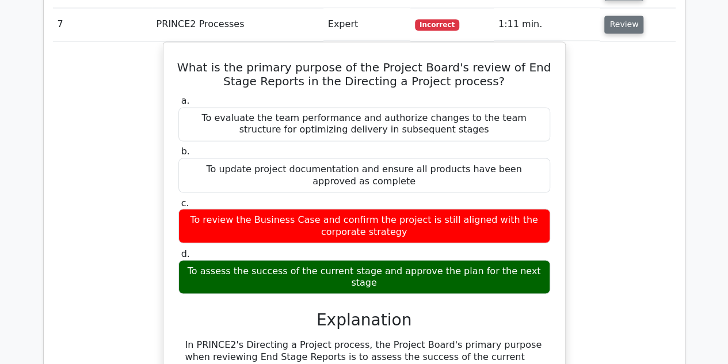
click at [626, 18] on button "Review" at bounding box center [624, 25] width 39 height 18
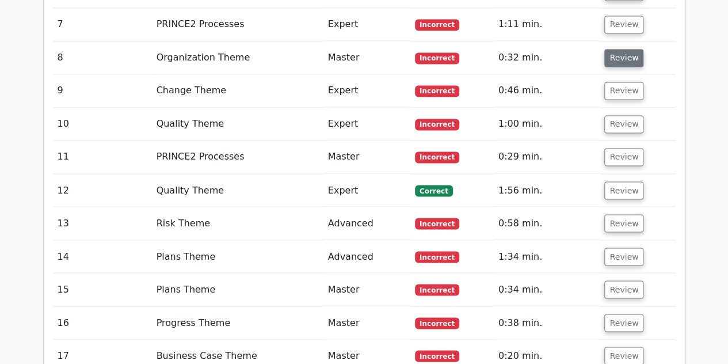
click at [625, 54] on button "Review" at bounding box center [624, 58] width 39 height 18
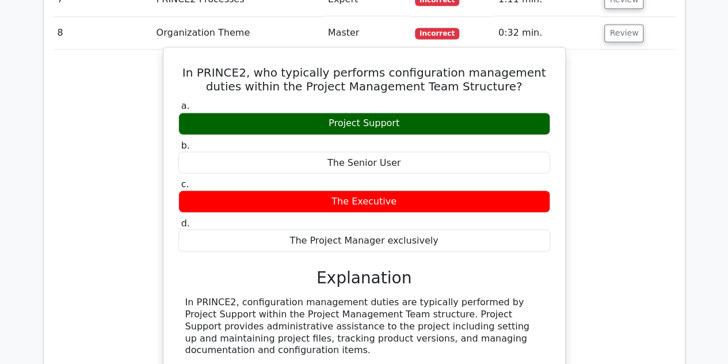
scroll to position [954, 0]
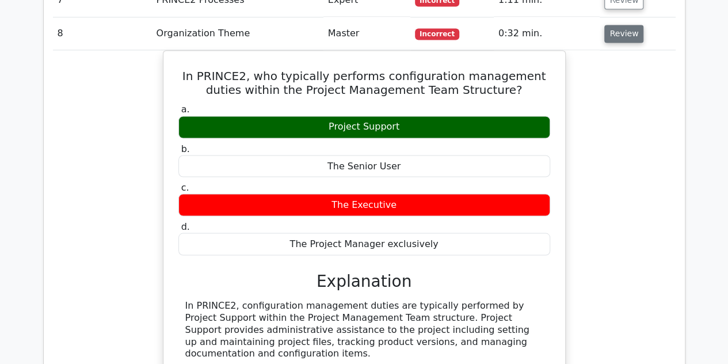
click at [625, 31] on button "Review" at bounding box center [624, 34] width 39 height 18
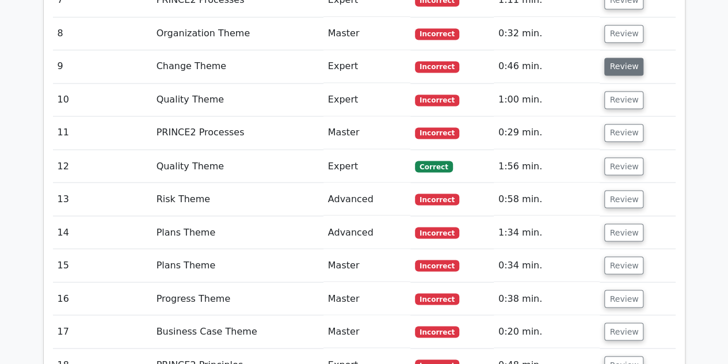
click at [622, 67] on button "Review" at bounding box center [624, 67] width 39 height 18
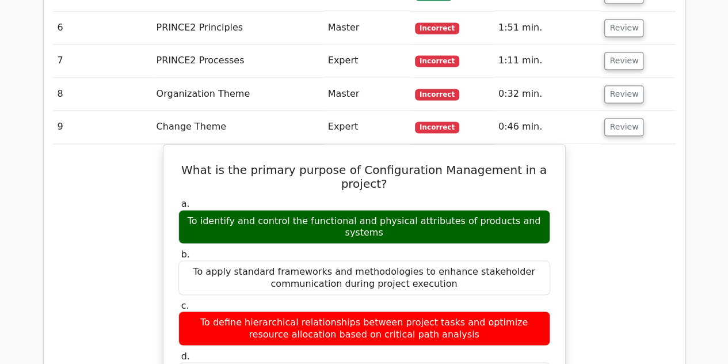
scroll to position [892, 0]
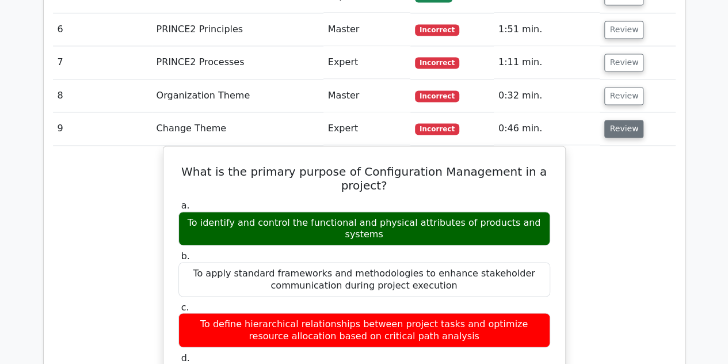
click at [611, 128] on button "Review" at bounding box center [624, 129] width 39 height 18
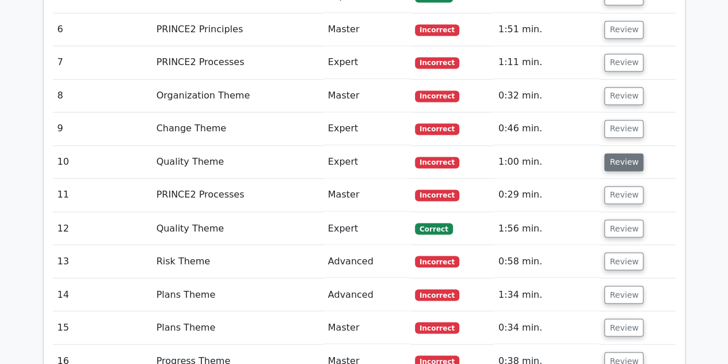
click at [619, 153] on button "Review" at bounding box center [624, 162] width 39 height 18
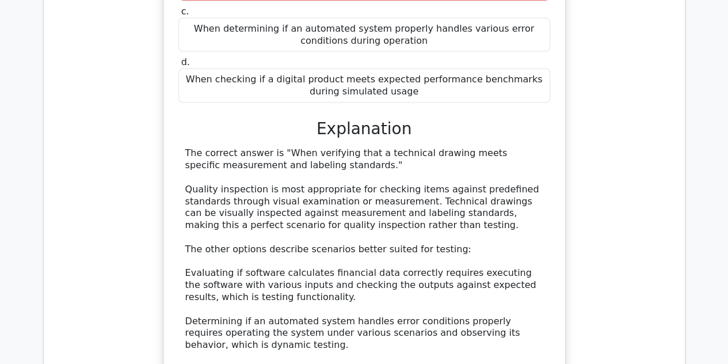
scroll to position [1218, 0]
click at [355, 292] on div "The correct answer is "When verifying that a technical drawing meets specific m…" at bounding box center [364, 273] width 358 height 252
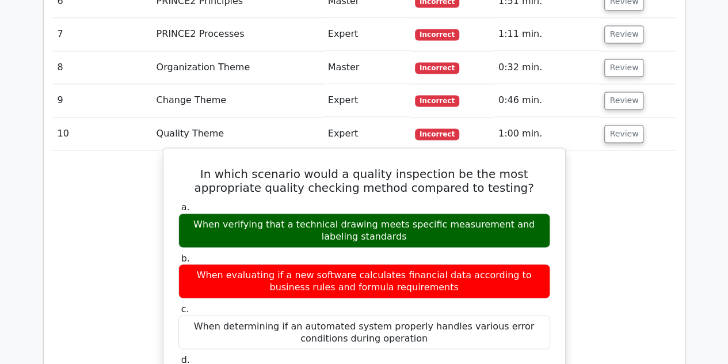
scroll to position [919, 0]
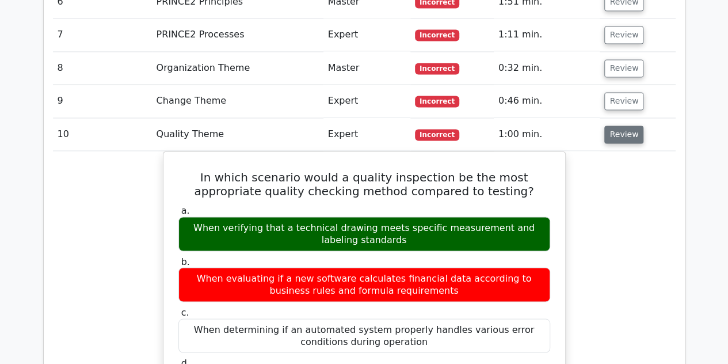
click at [617, 133] on button "Review" at bounding box center [624, 135] width 39 height 18
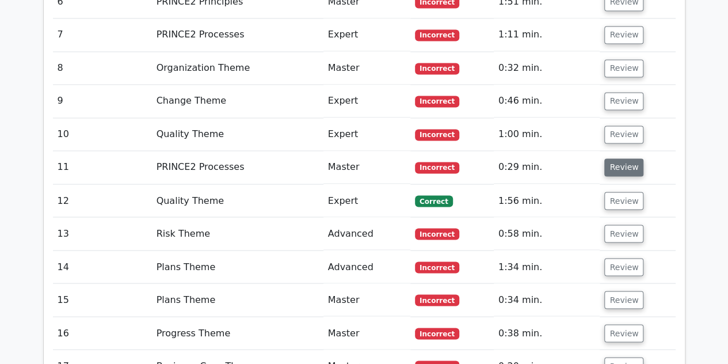
click at [625, 165] on button "Review" at bounding box center [624, 167] width 39 height 18
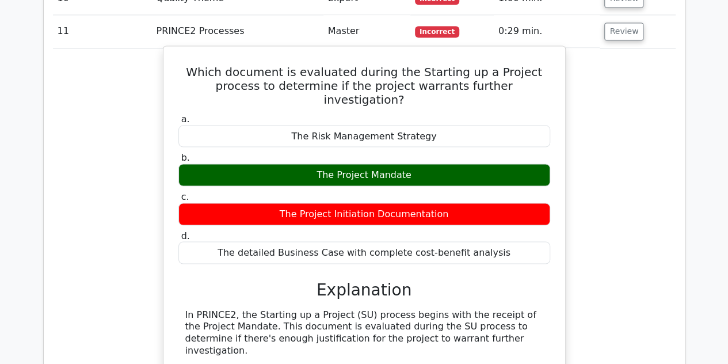
scroll to position [1054, 0]
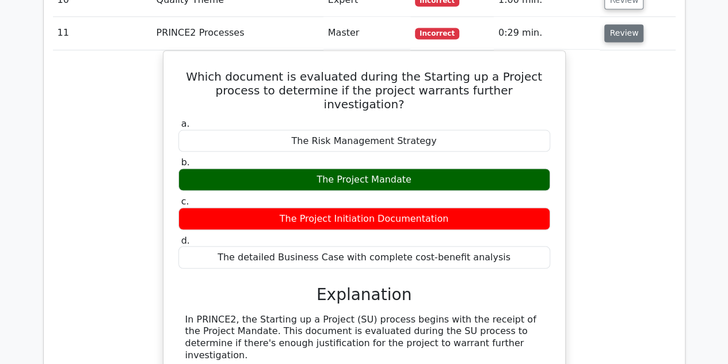
click at [622, 33] on button "Review" at bounding box center [624, 33] width 39 height 18
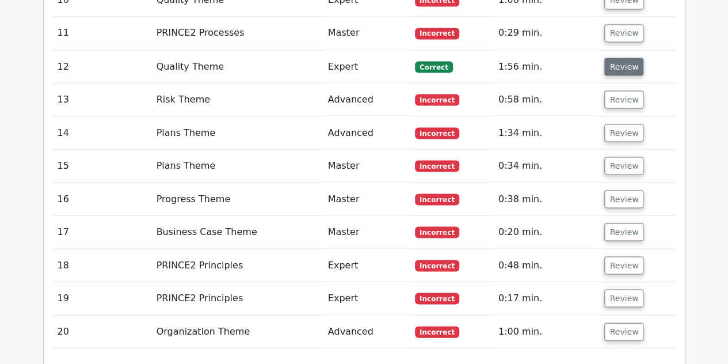
click at [609, 70] on button "Review" at bounding box center [624, 67] width 39 height 18
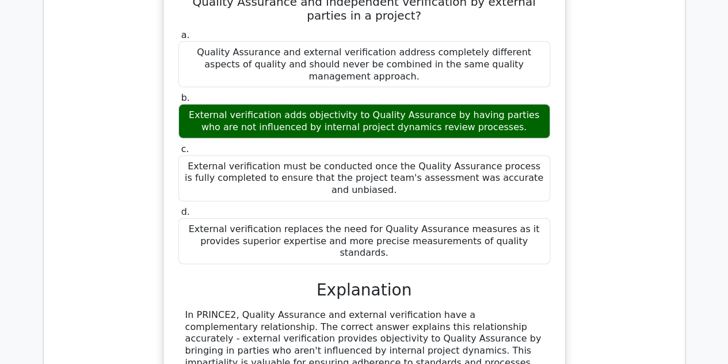
scroll to position [1172, 0]
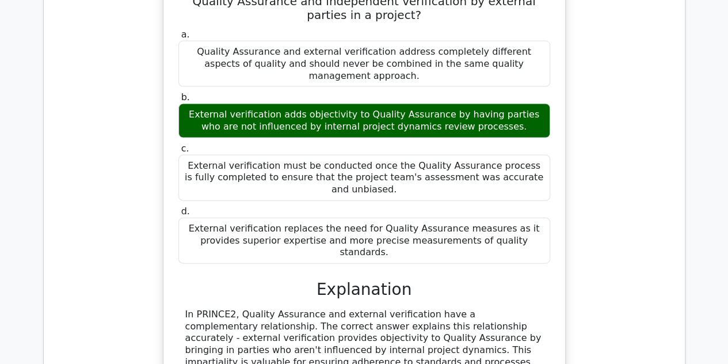
click at [345, 280] on h3 "Explanation" at bounding box center [364, 290] width 358 height 20
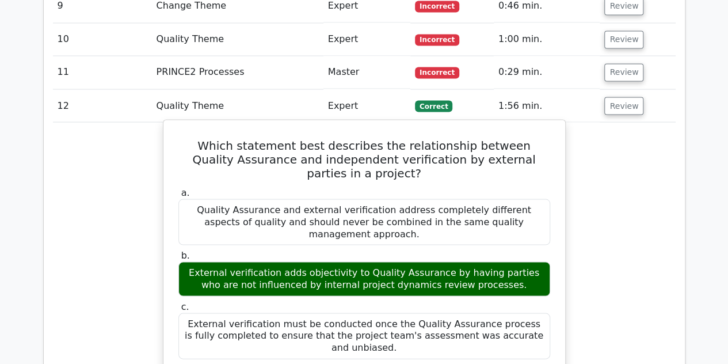
scroll to position [1014, 0]
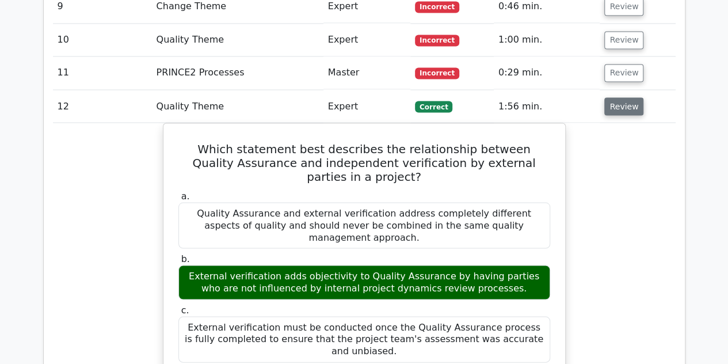
click at [619, 102] on button "Review" at bounding box center [624, 106] width 39 height 18
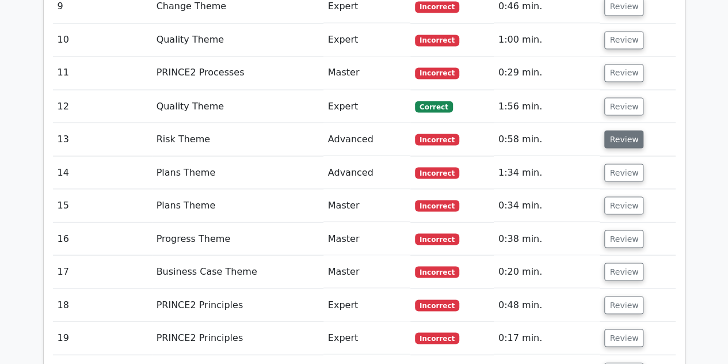
click at [619, 136] on button "Review" at bounding box center [624, 139] width 39 height 18
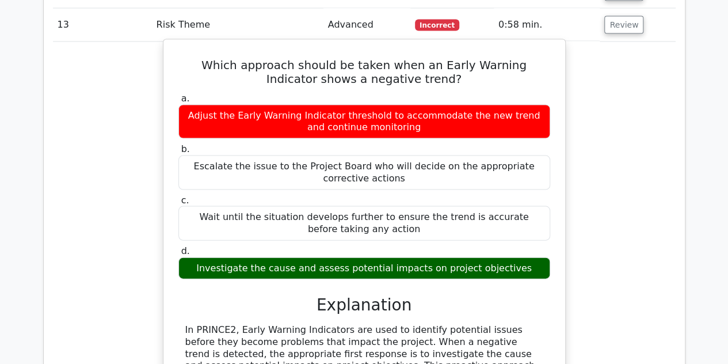
scroll to position [1122, 0]
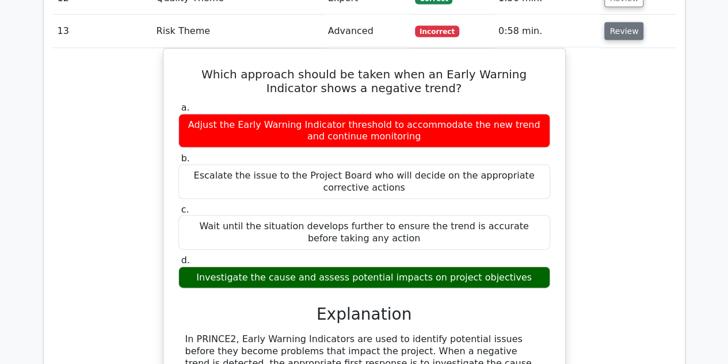
click at [605, 35] on button "Review" at bounding box center [624, 31] width 39 height 18
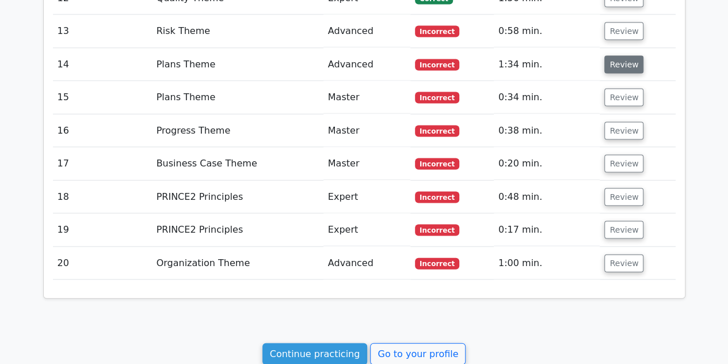
click at [614, 60] on button "Review" at bounding box center [624, 65] width 39 height 18
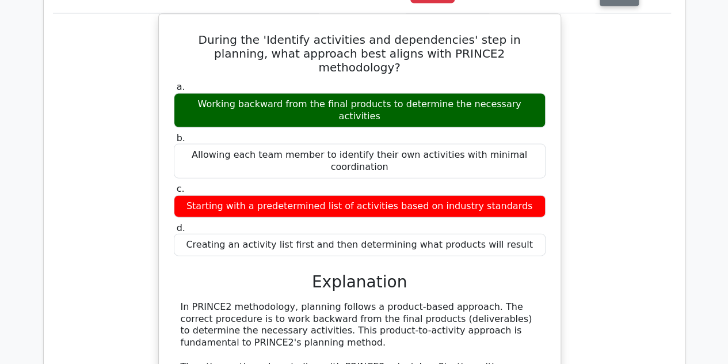
scroll to position [0, 3]
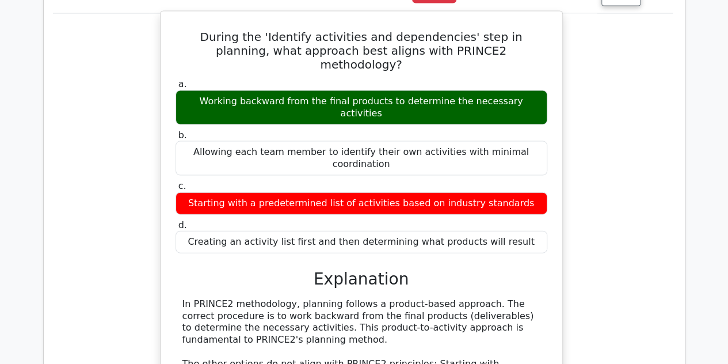
drag, startPoint x: 545, startPoint y: 125, endPoint x: 506, endPoint y: 218, distance: 100.6
click at [506, 218] on div "a. Working backward from the final products to determine the necessary activiti…" at bounding box center [361, 281] width 374 height 411
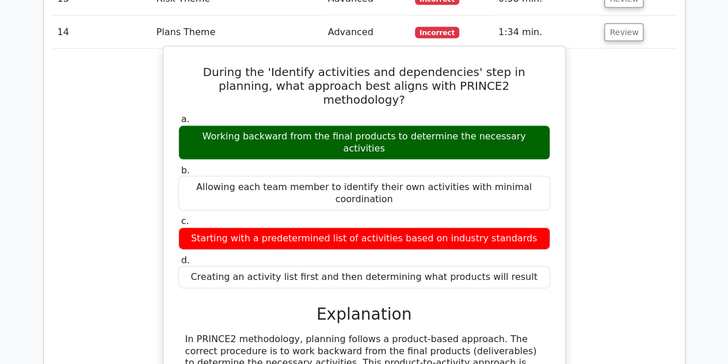
scroll to position [1150, 0]
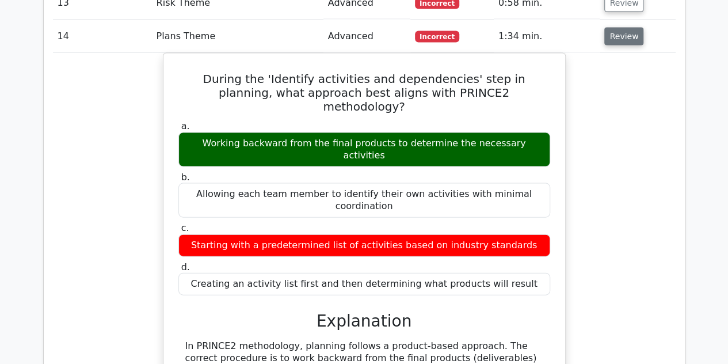
click at [614, 38] on button "Review" at bounding box center [624, 37] width 39 height 18
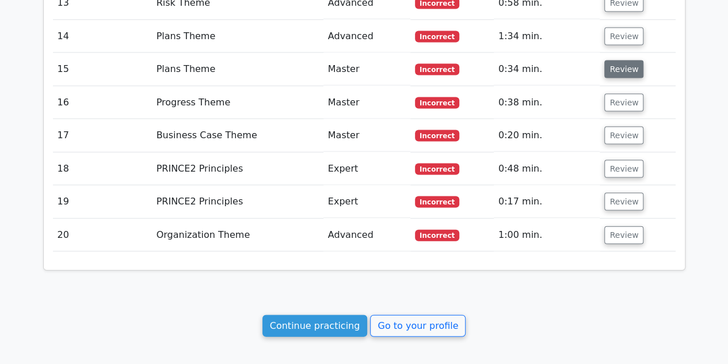
click at [622, 69] on button "Review" at bounding box center [624, 69] width 39 height 18
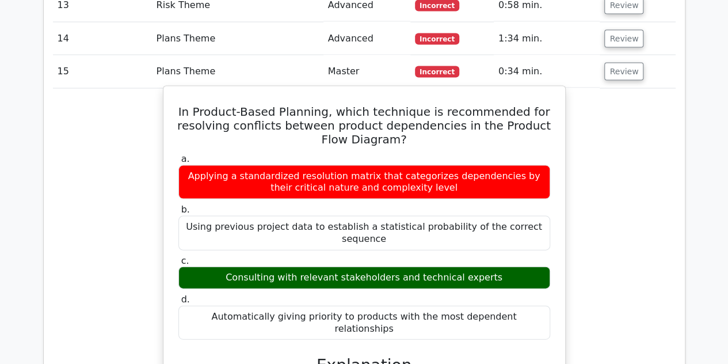
scroll to position [1136, 0]
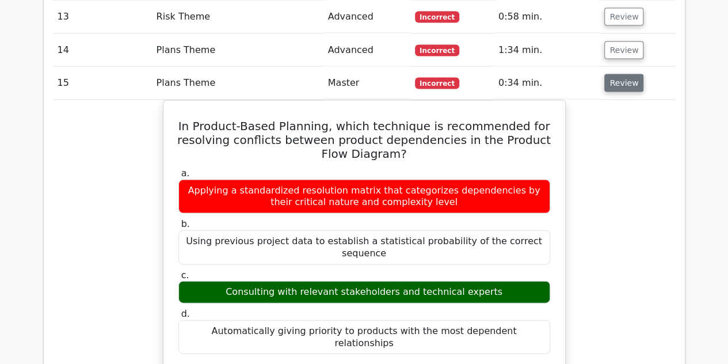
click at [615, 85] on button "Review" at bounding box center [624, 83] width 39 height 18
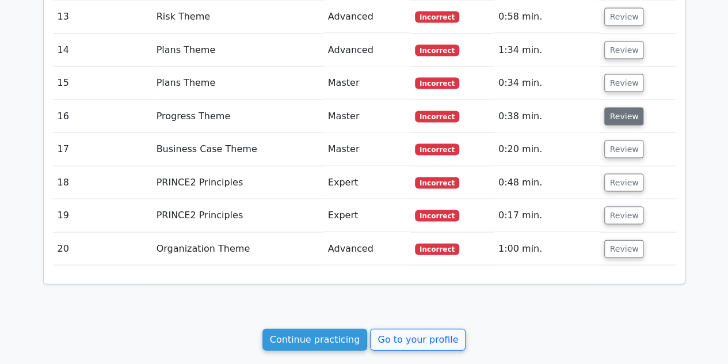
click at [625, 112] on button "Review" at bounding box center [624, 117] width 39 height 18
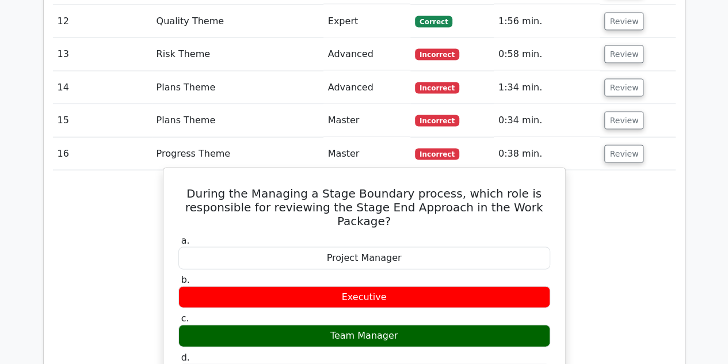
scroll to position [1098, 0]
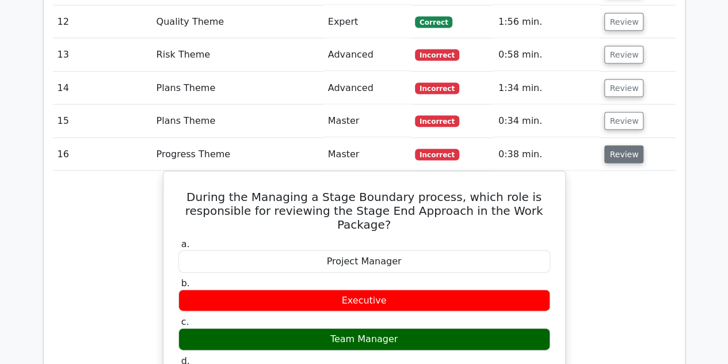
click at [605, 150] on button "Review" at bounding box center [624, 155] width 39 height 18
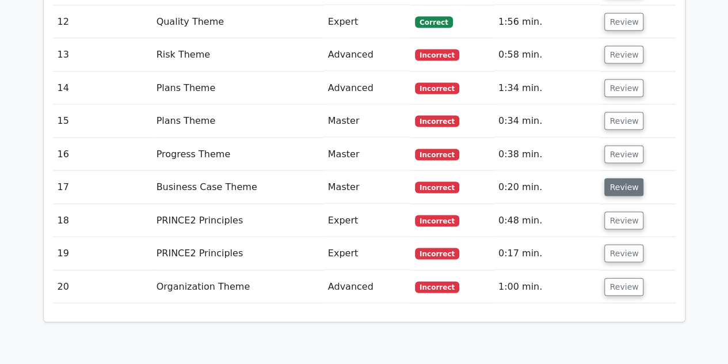
click at [617, 187] on button "Review" at bounding box center [624, 187] width 39 height 18
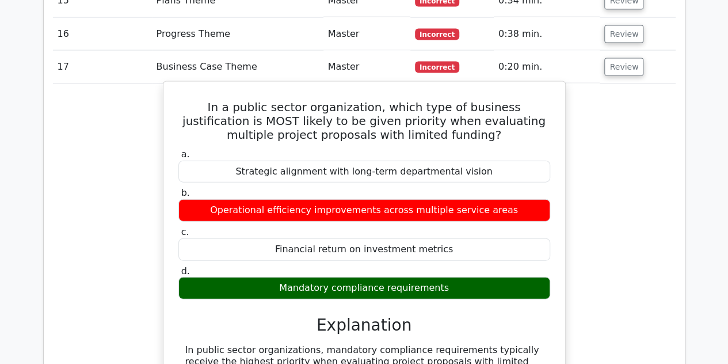
scroll to position [1218, 0]
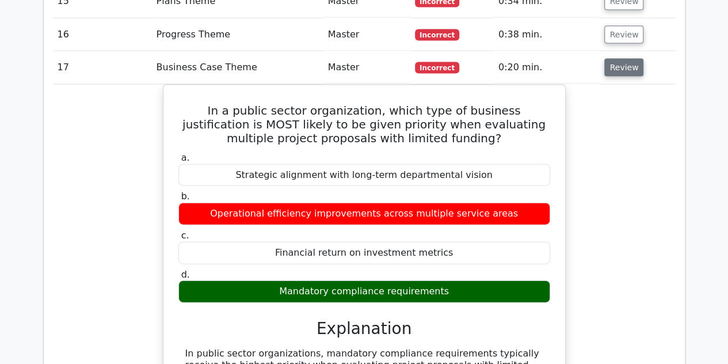
click at [625, 69] on button "Review" at bounding box center [624, 68] width 39 height 18
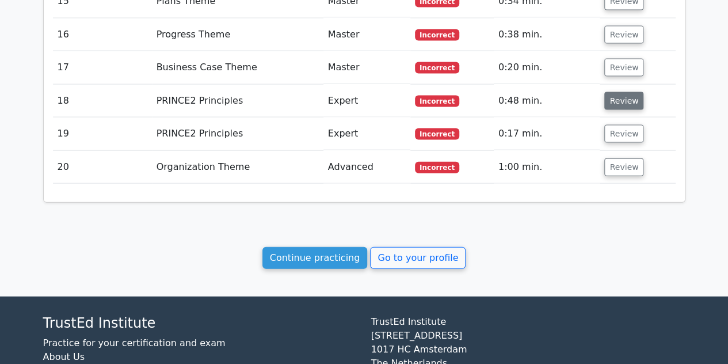
click at [622, 92] on button "Review" at bounding box center [624, 101] width 39 height 18
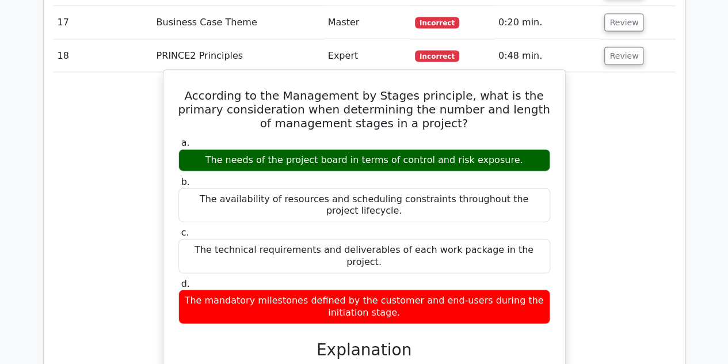
scroll to position [1261, 0]
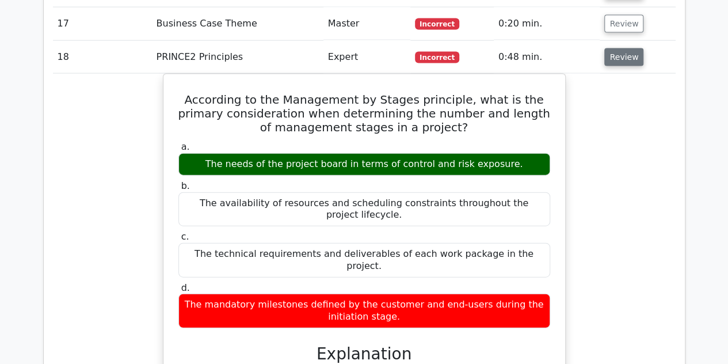
click at [610, 51] on button "Review" at bounding box center [624, 57] width 39 height 18
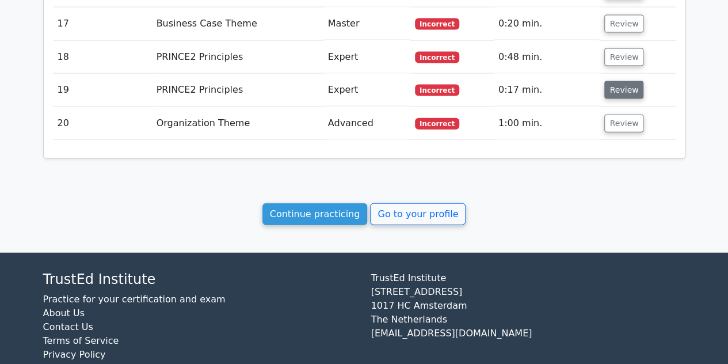
click at [624, 83] on button "Review" at bounding box center [624, 90] width 39 height 18
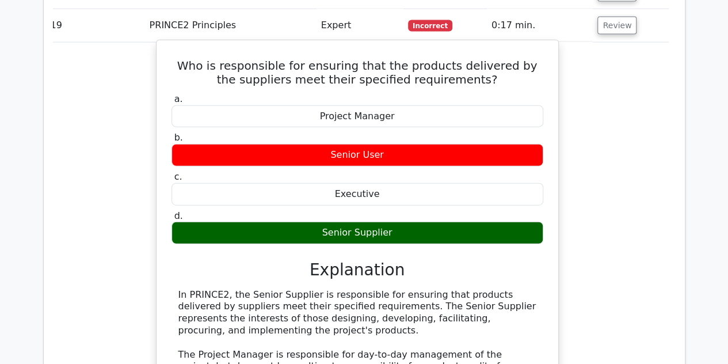
scroll to position [1328, 0]
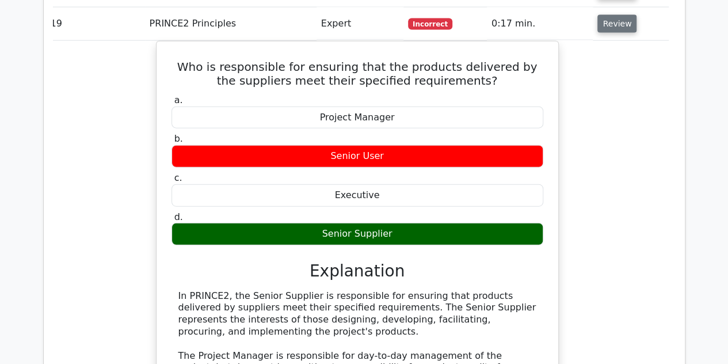
click at [610, 19] on button "Review" at bounding box center [617, 24] width 39 height 18
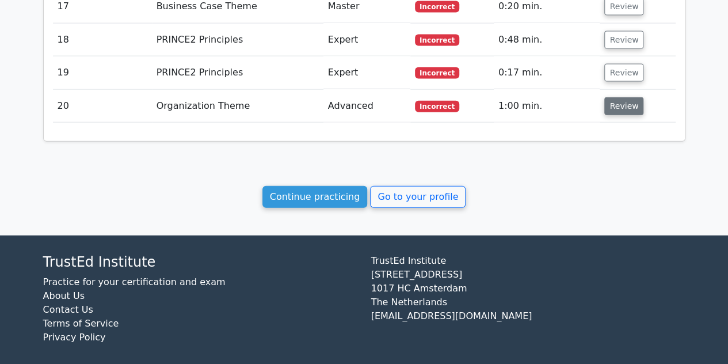
click at [620, 100] on button "Review" at bounding box center [624, 106] width 39 height 18
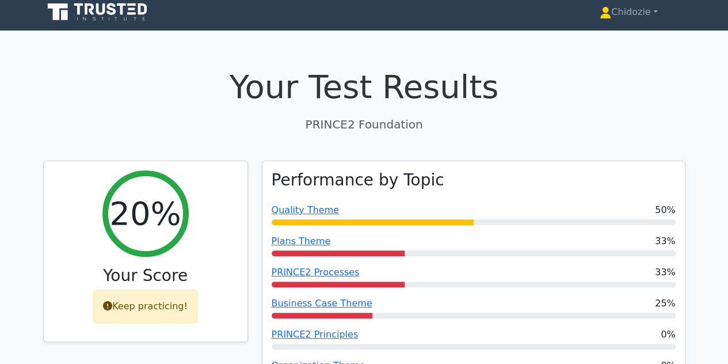
scroll to position [0, 0]
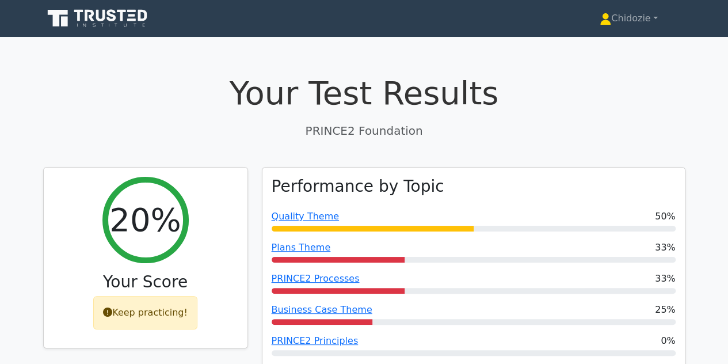
click at [614, 33] on nav "Chidozie Profile Settings" at bounding box center [364, 18] width 728 height 37
click at [621, 22] on link "Chidozie" at bounding box center [628, 18] width 113 height 23
click at [595, 45] on link "Profile" at bounding box center [618, 45] width 91 height 18
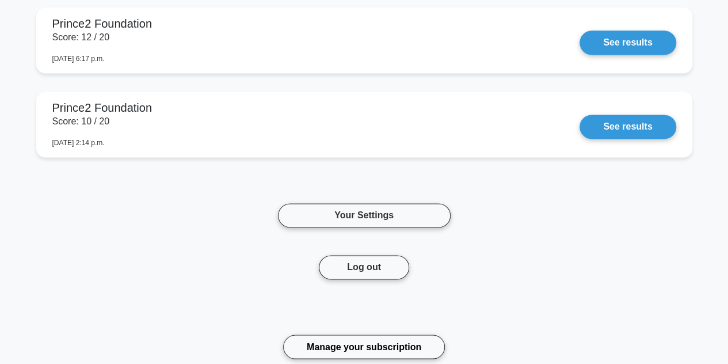
scroll to position [770, 0]
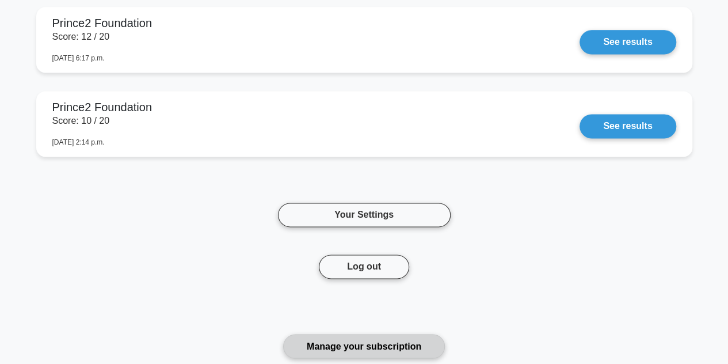
click at [410, 334] on link "Manage your subscription" at bounding box center [364, 346] width 162 height 24
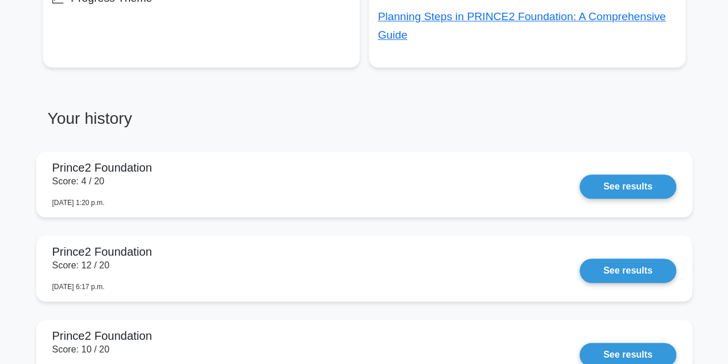
scroll to position [886, 0]
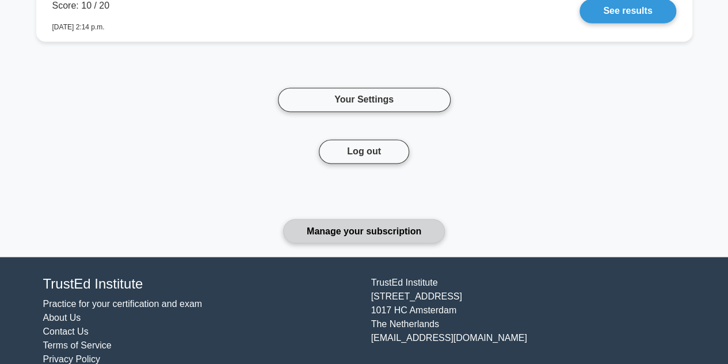
click at [396, 219] on link "Manage your subscription" at bounding box center [364, 231] width 162 height 24
